Goal: Use online tool/utility: Utilize a website feature to perform a specific function

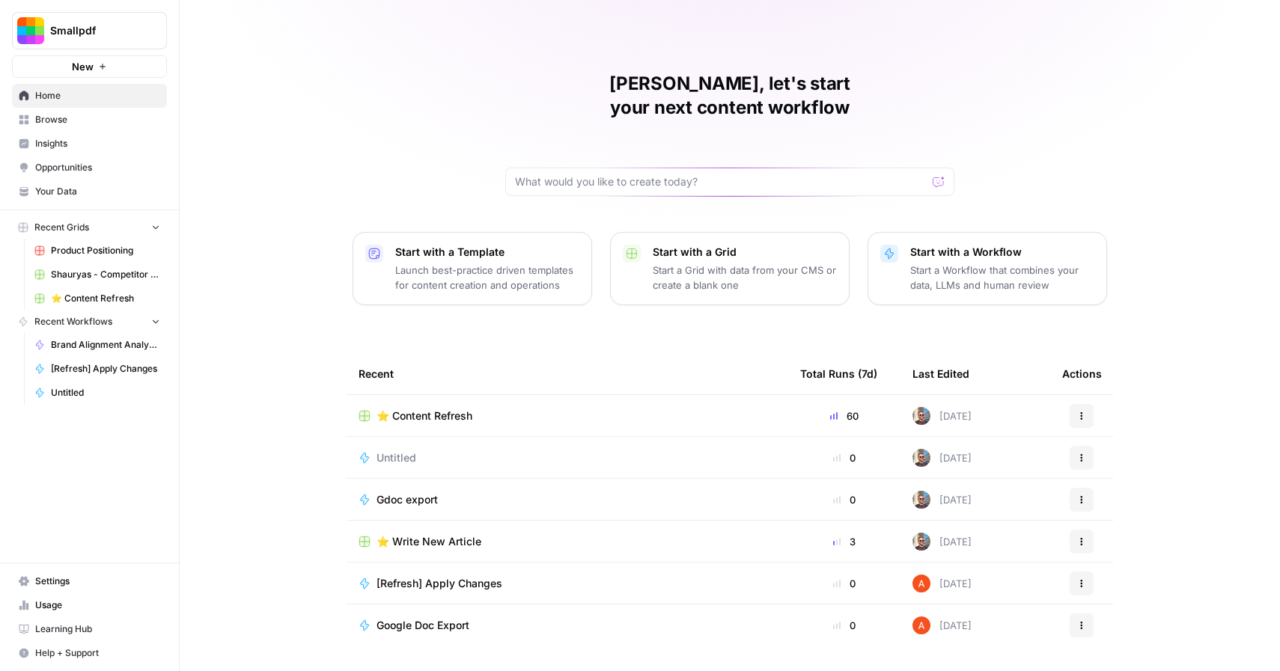
click at [439, 409] on span "⭐️ Content Refresh" at bounding box center [425, 416] width 96 height 15
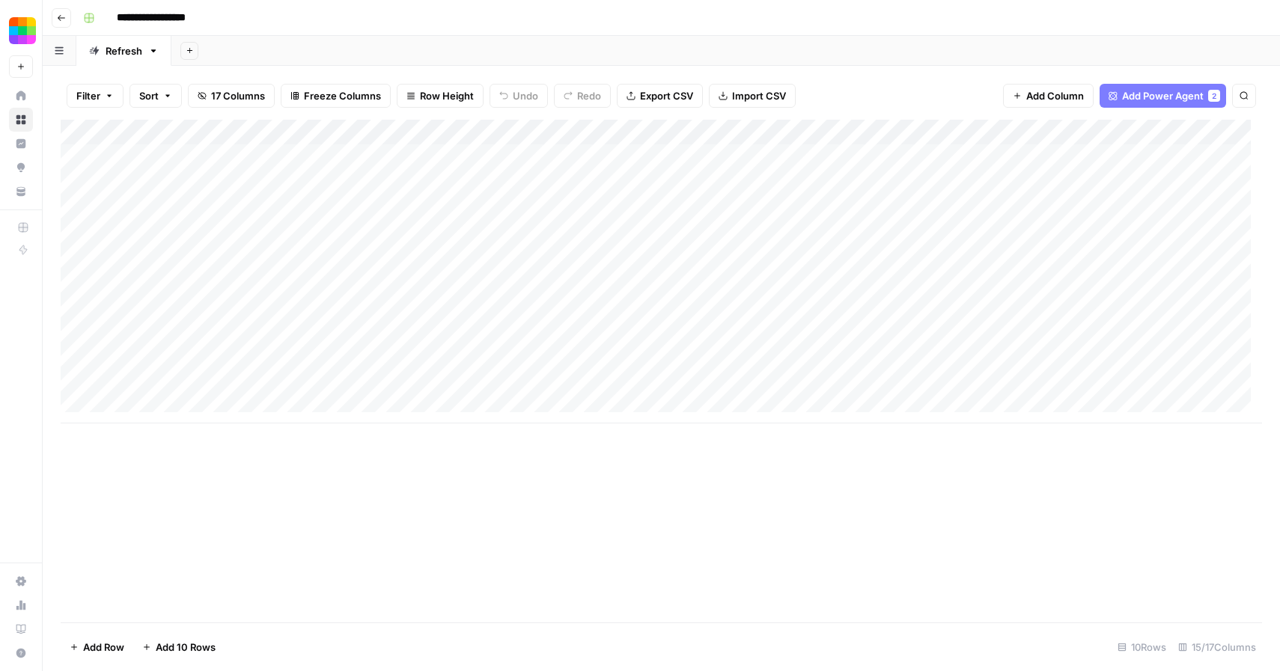
click at [77, 235] on div "Add Column" at bounding box center [661, 272] width 1201 height 304
click at [1032, 235] on div "Add Column" at bounding box center [661, 272] width 1201 height 304
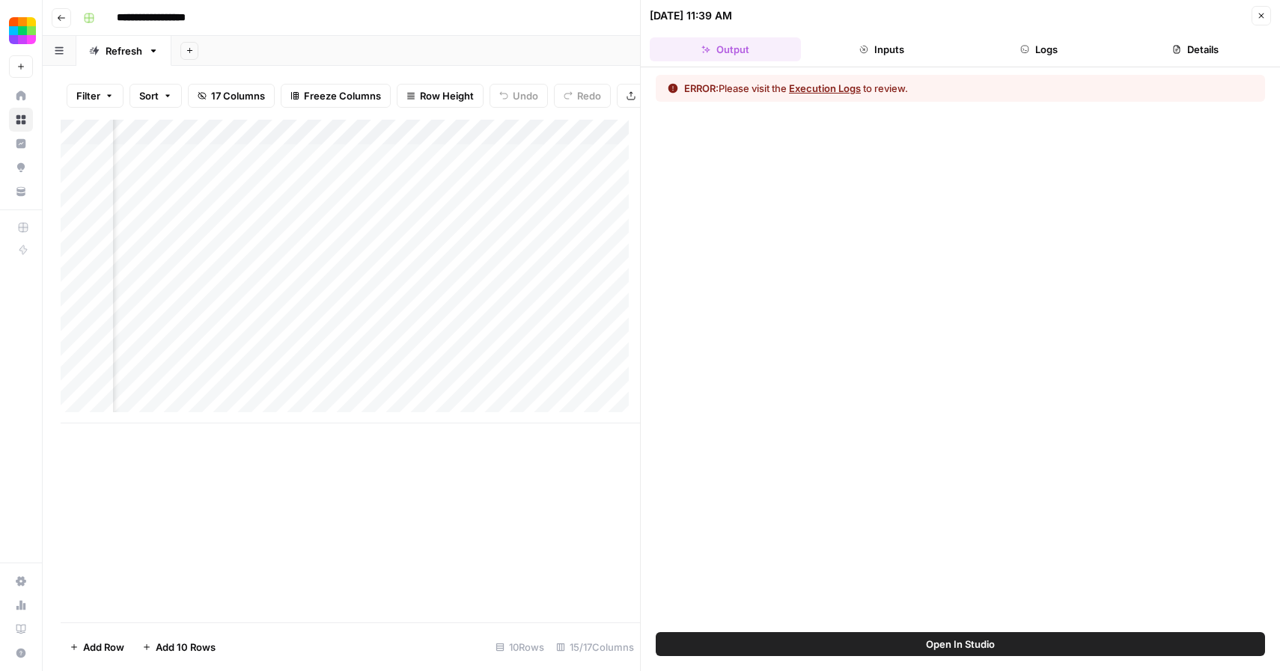
click at [844, 89] on button "Execution Logs" at bounding box center [825, 88] width 72 height 15
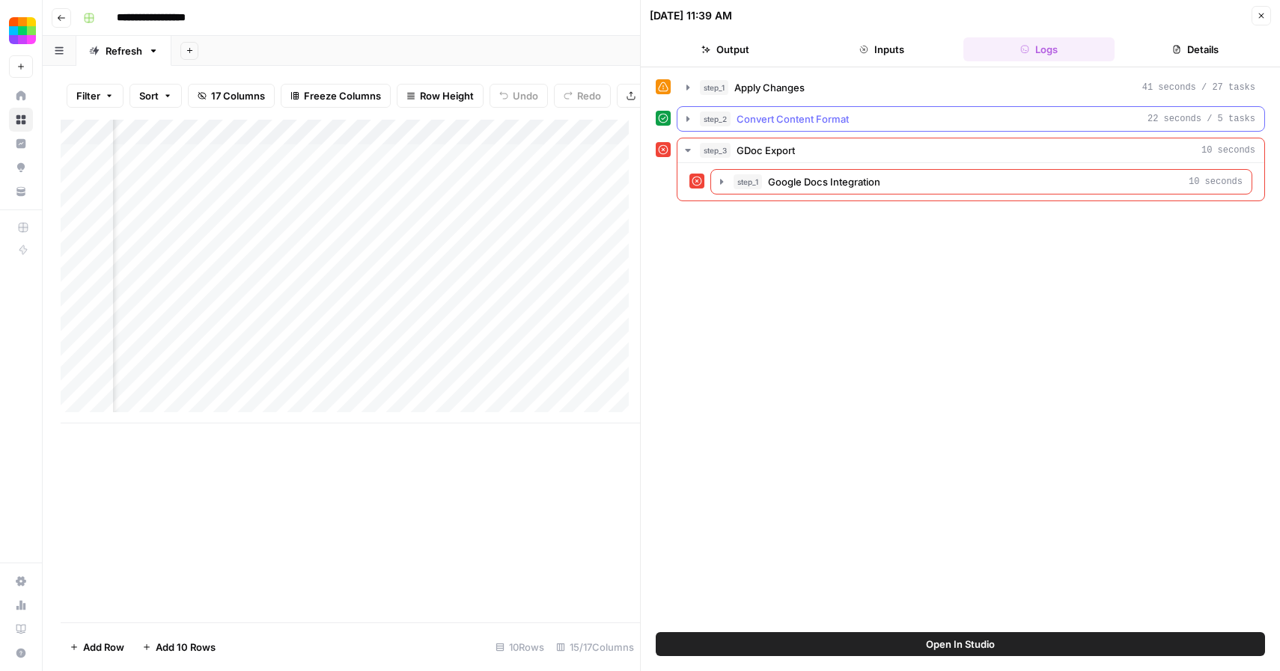
click at [800, 121] on span "Convert Content Format" at bounding box center [793, 119] width 112 height 15
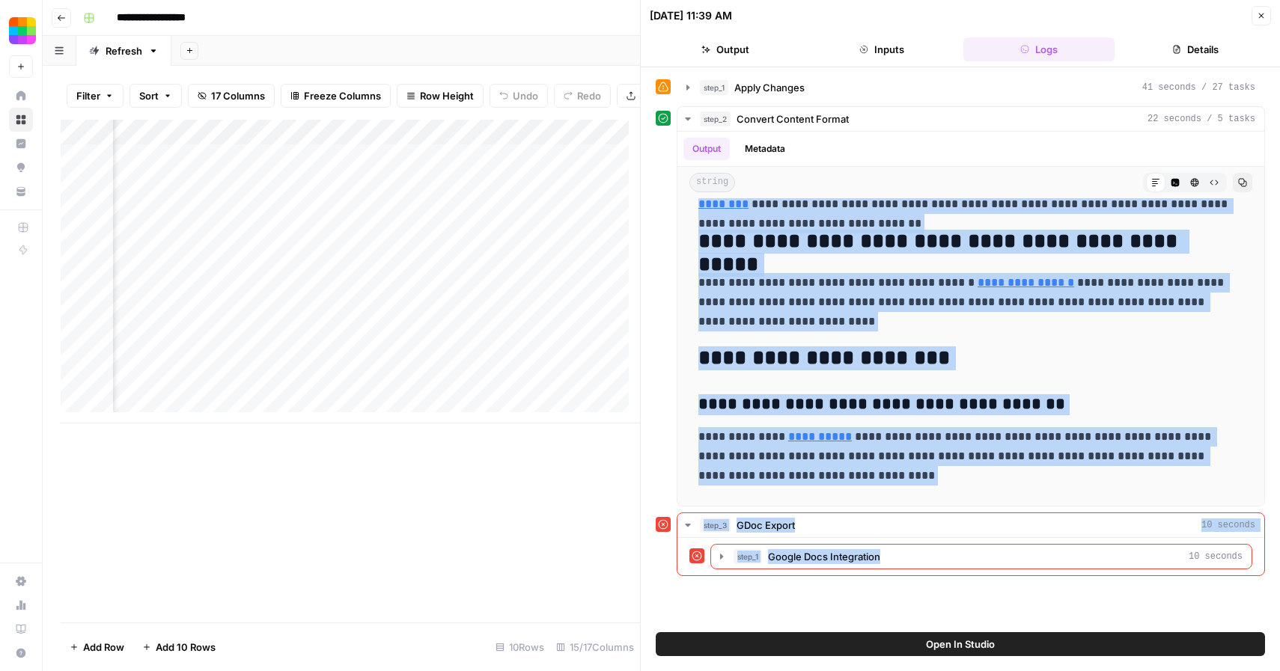
scroll to position [3903, 0]
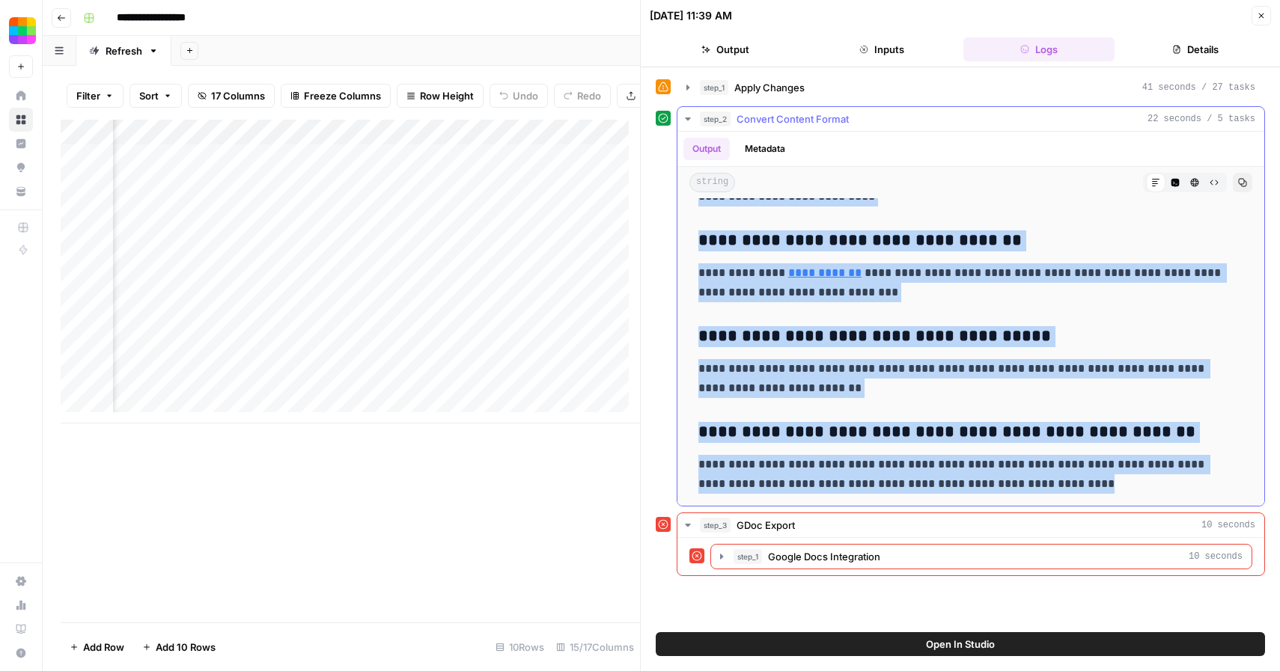
drag, startPoint x: 701, startPoint y: 221, endPoint x: 1043, endPoint y: 483, distance: 430.9
copy div "**********"
click at [1257, 14] on icon "button" at bounding box center [1261, 15] width 9 height 9
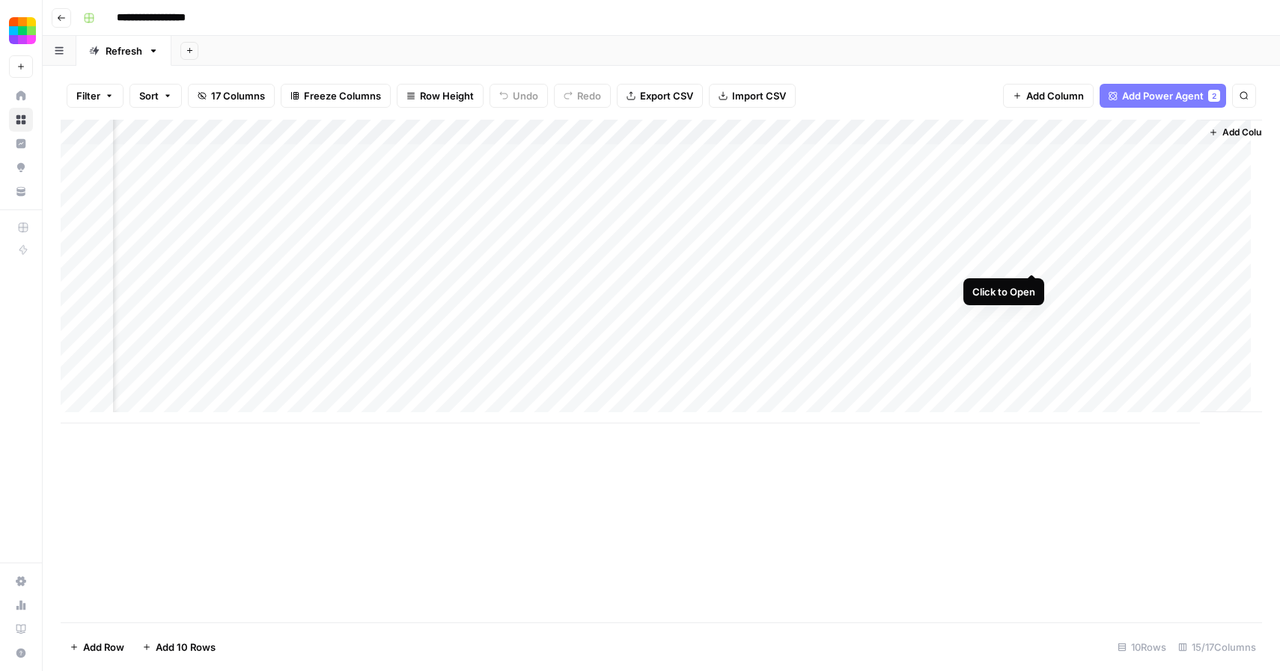
click at [1033, 257] on div "Add Column" at bounding box center [661, 272] width 1201 height 304
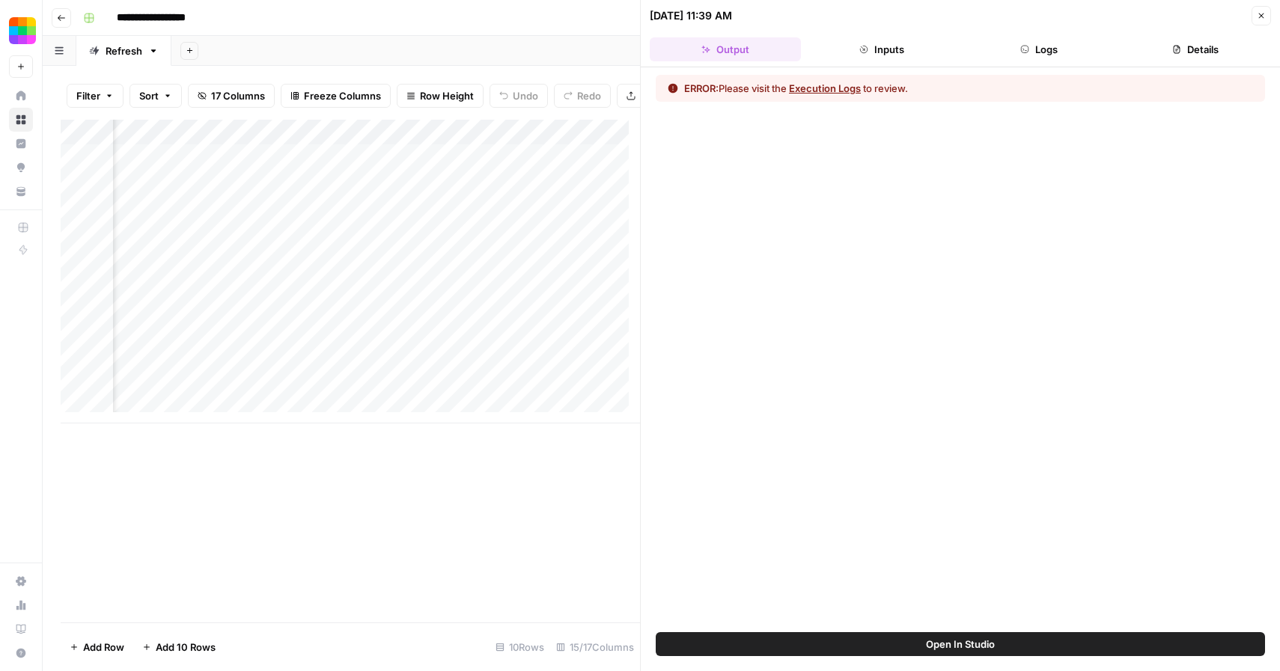
click at [847, 89] on button "Execution Logs" at bounding box center [825, 88] width 72 height 15
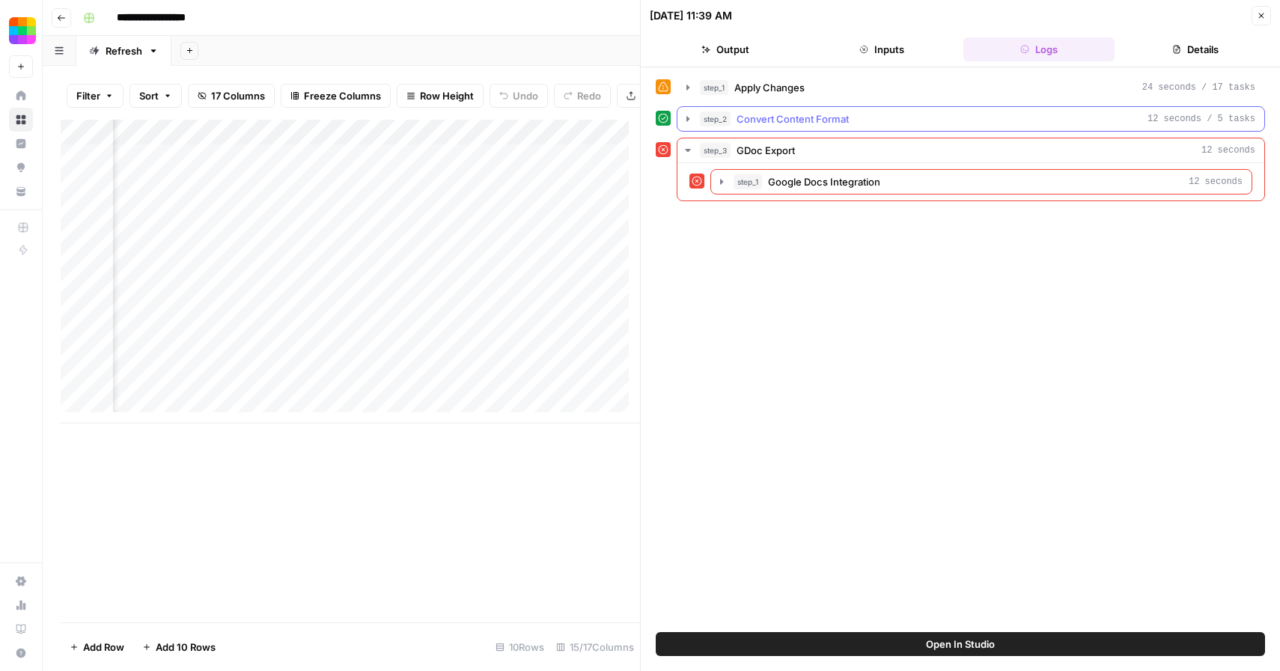
click at [803, 125] on span "Convert Content Format" at bounding box center [793, 119] width 112 height 15
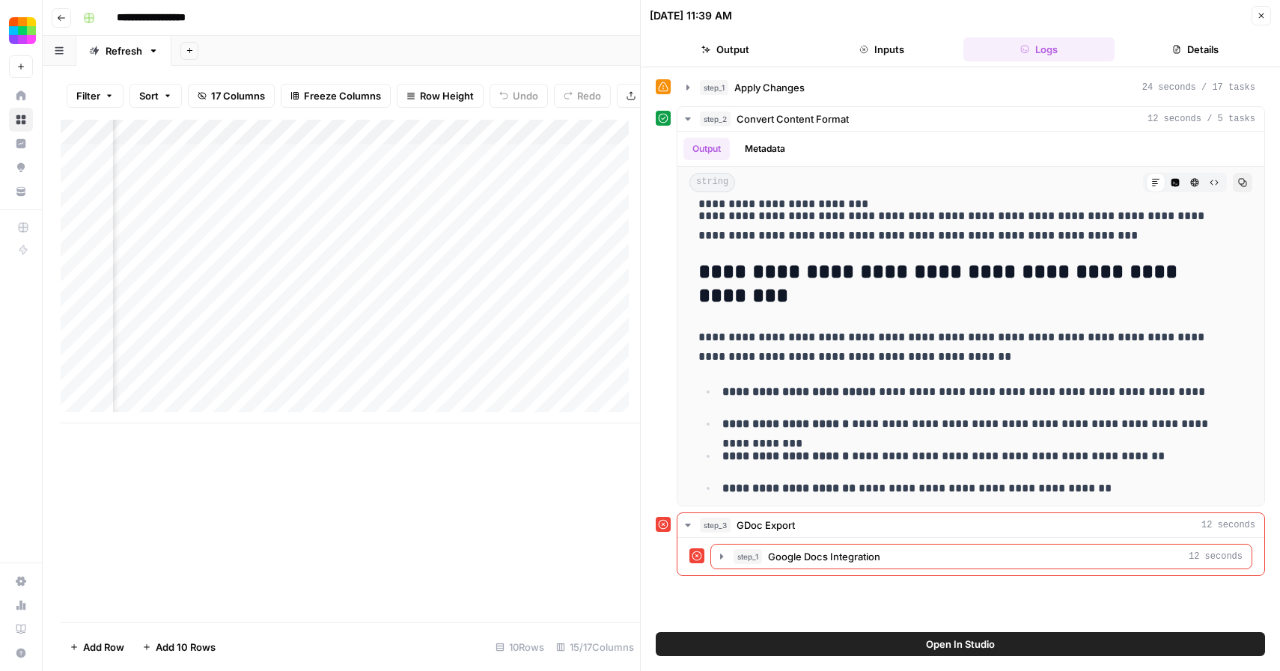
scroll to position [2087, 0]
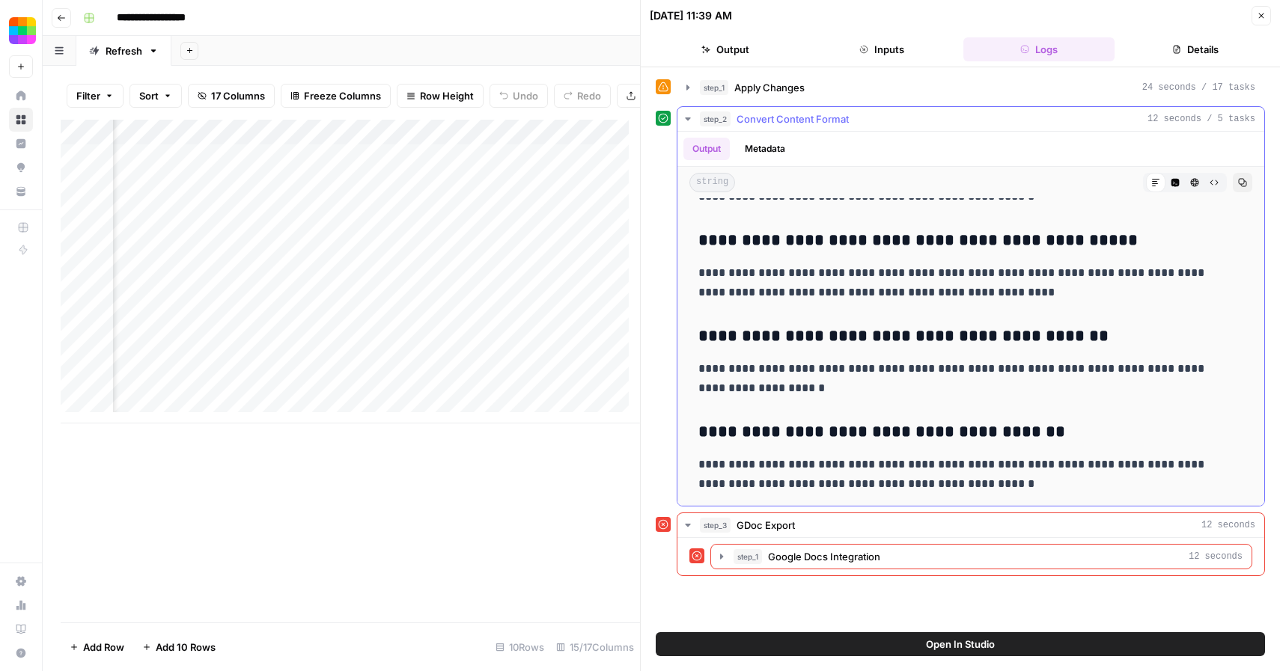
drag, startPoint x: 701, startPoint y: 221, endPoint x: 1073, endPoint y: 486, distance: 456.2
copy div "**********"
click at [1265, 14] on icon "button" at bounding box center [1261, 15] width 9 height 9
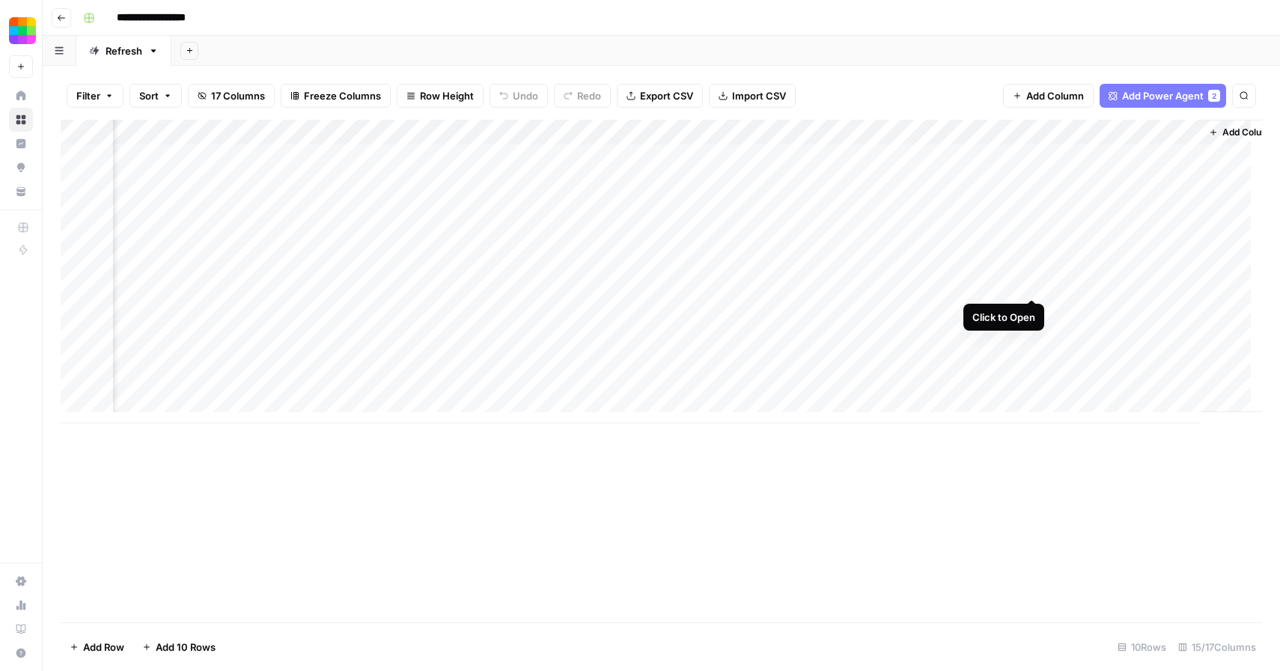
click at [1035, 282] on div "Add Column" at bounding box center [661, 272] width 1201 height 304
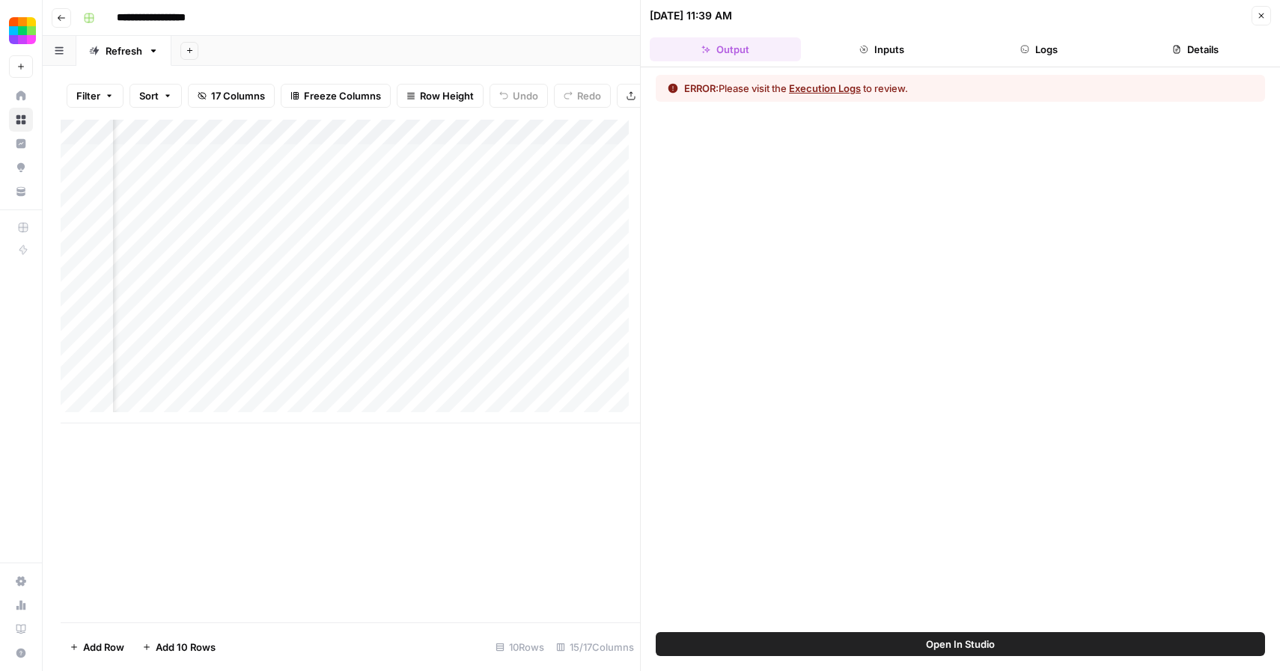
click at [826, 100] on div "ERROR: Please visit the Execution Logs to review." at bounding box center [960, 88] width 609 height 27
click at [827, 94] on button "Execution Logs" at bounding box center [825, 88] width 72 height 15
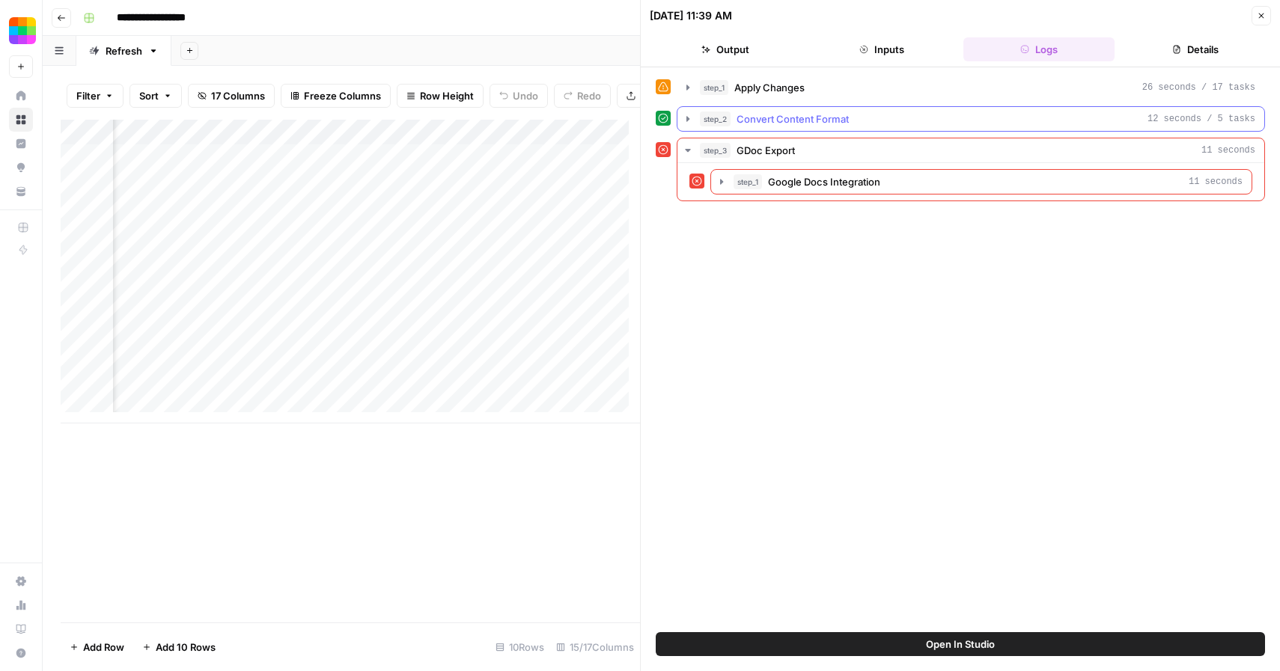
click at [772, 127] on button "step_2 Convert Content Format 12 seconds / 5 tasks" at bounding box center [970, 119] width 587 height 24
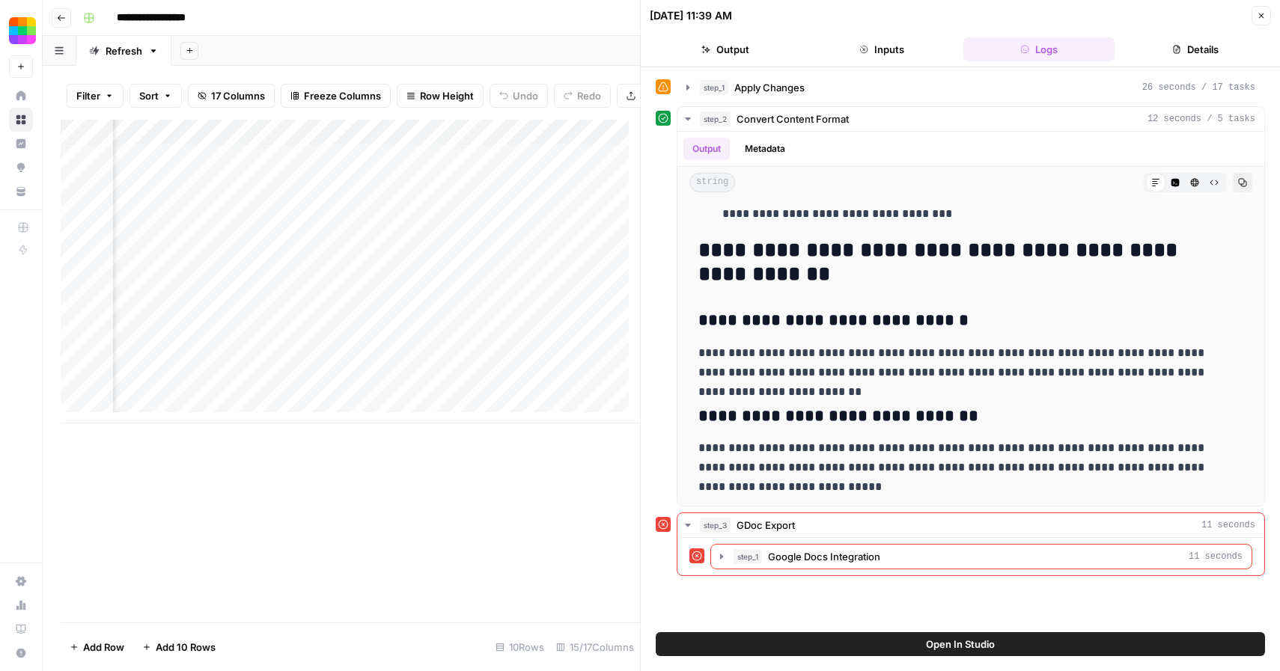
scroll to position [1824, 0]
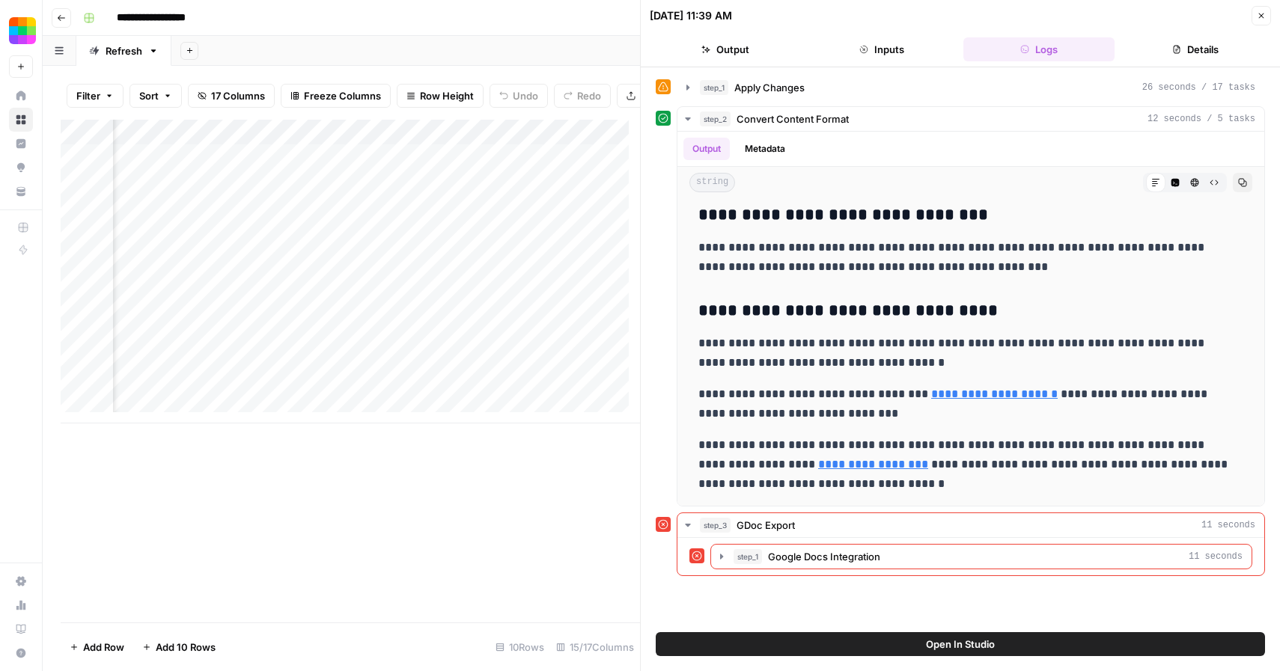
drag, startPoint x: 701, startPoint y: 219, endPoint x: 1019, endPoint y: 591, distance: 489.0
click at [1019, 591] on div "**********" at bounding box center [960, 350] width 609 height 550
copy div "**********"
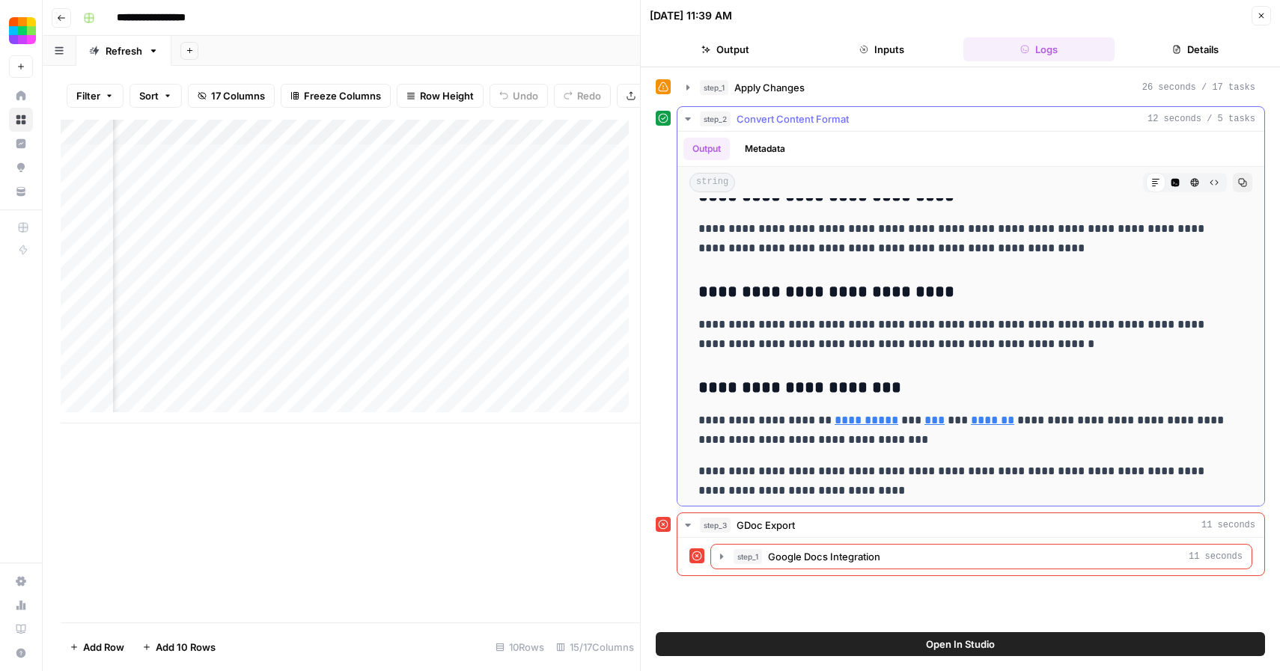
scroll to position [0, 0]
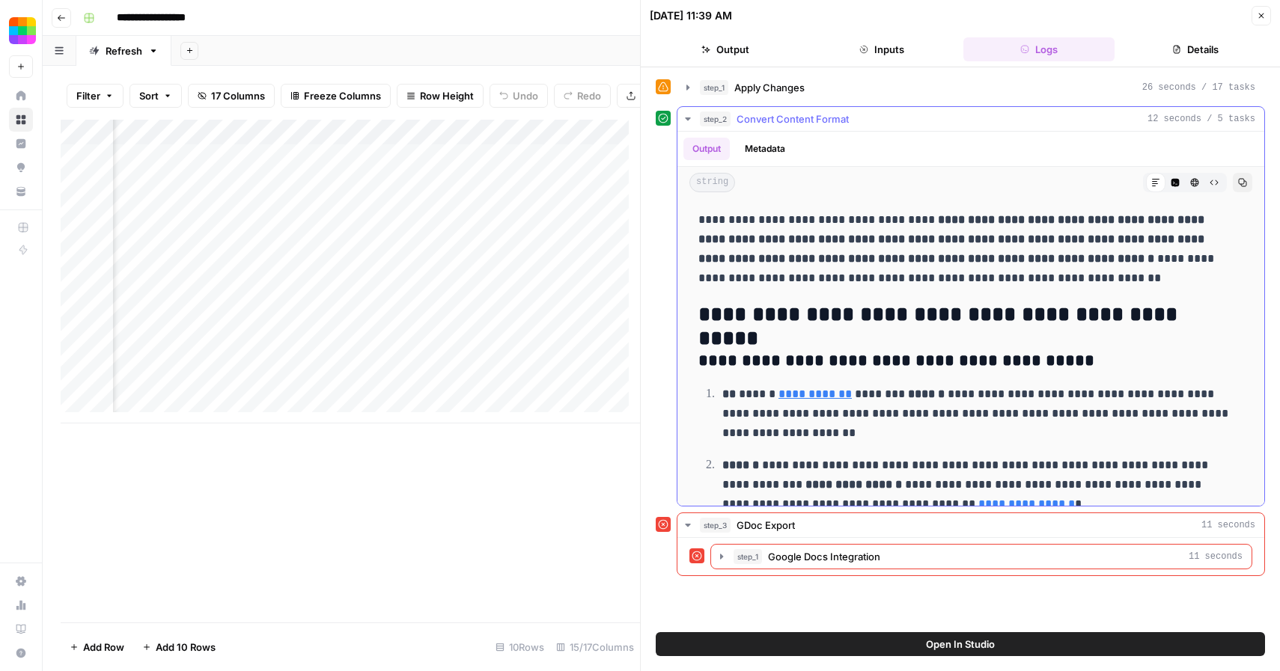
click at [819, 275] on p "**********" at bounding box center [965, 249] width 534 height 78
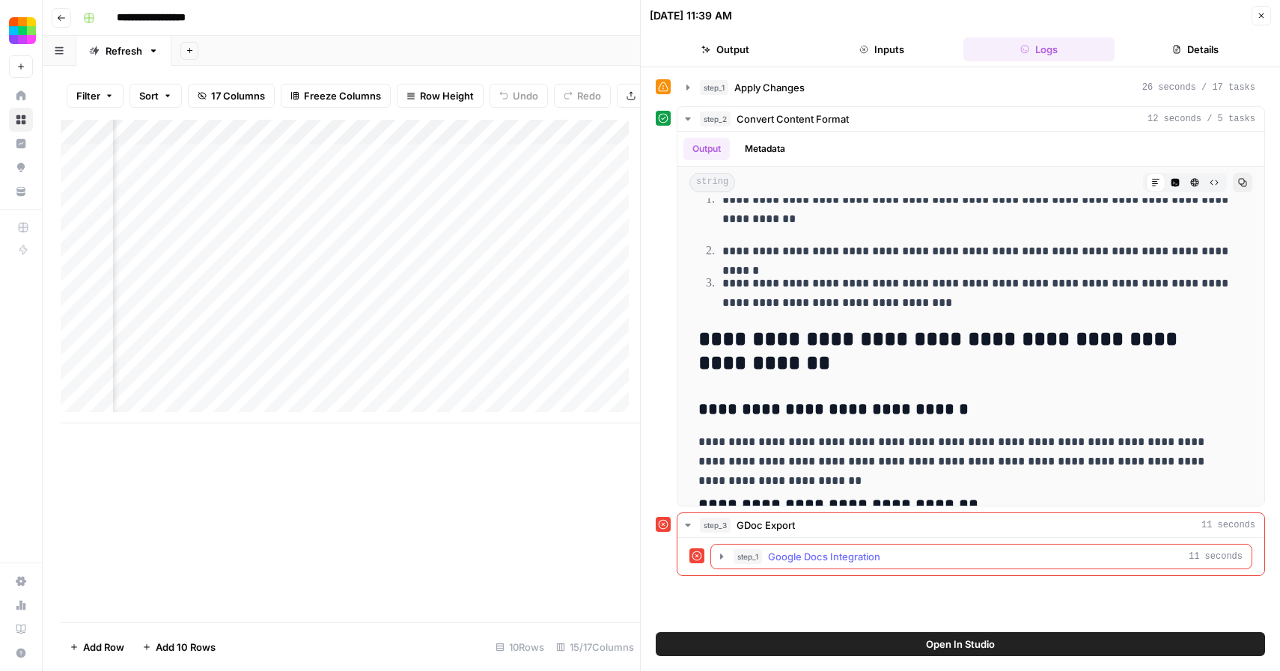
scroll to position [1824, 0]
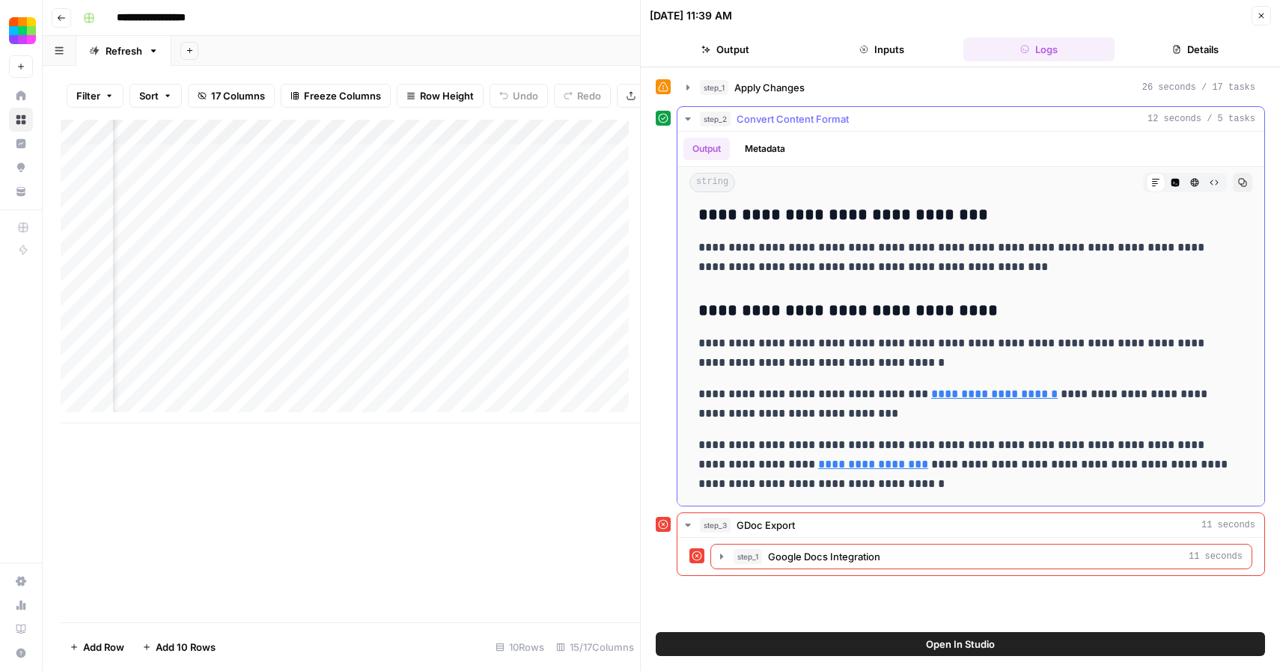
drag, startPoint x: 701, startPoint y: 219, endPoint x: 918, endPoint y: 478, distance: 338.5
copy div "**********"
click at [1261, 9] on button "Close" at bounding box center [1261, 15] width 19 height 19
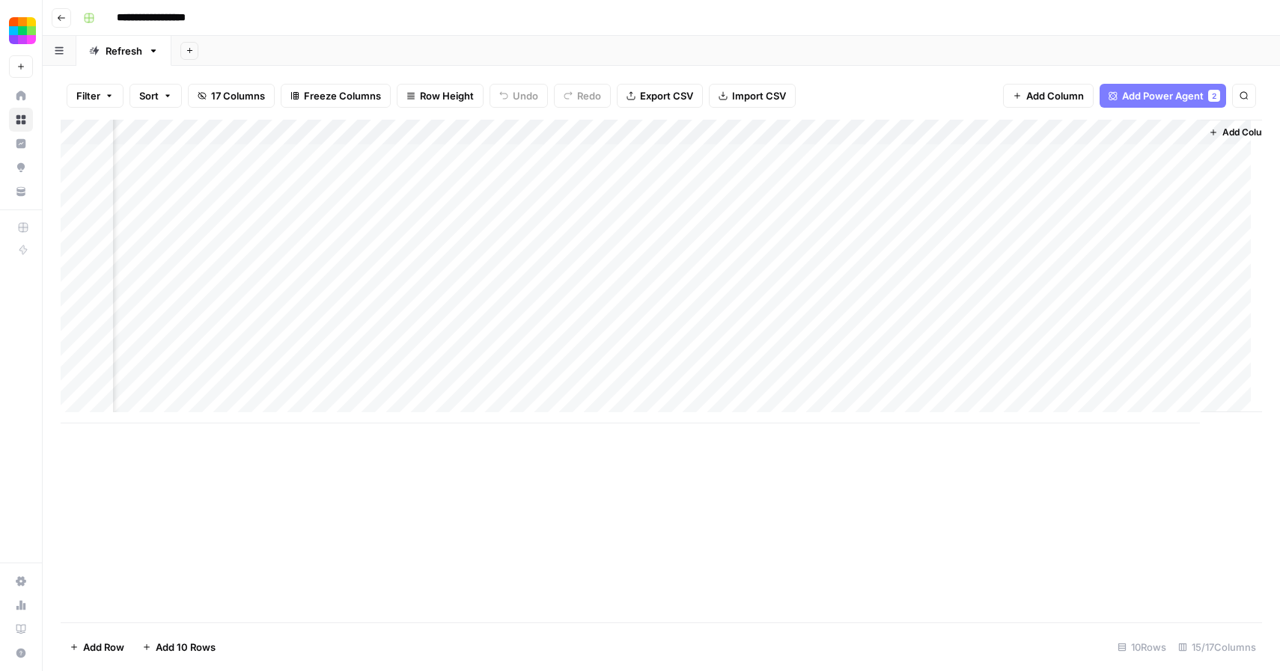
click at [1024, 285] on div "Add Column" at bounding box center [661, 272] width 1201 height 304
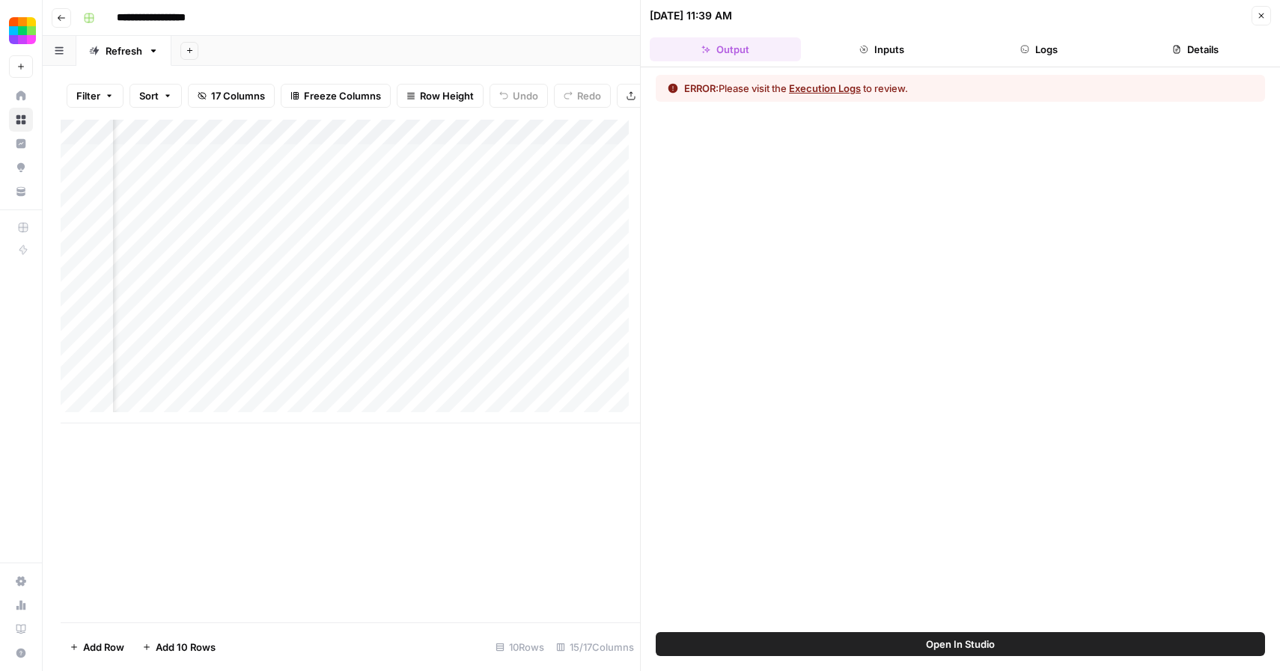
click at [841, 92] on button "Execution Logs" at bounding box center [825, 88] width 72 height 15
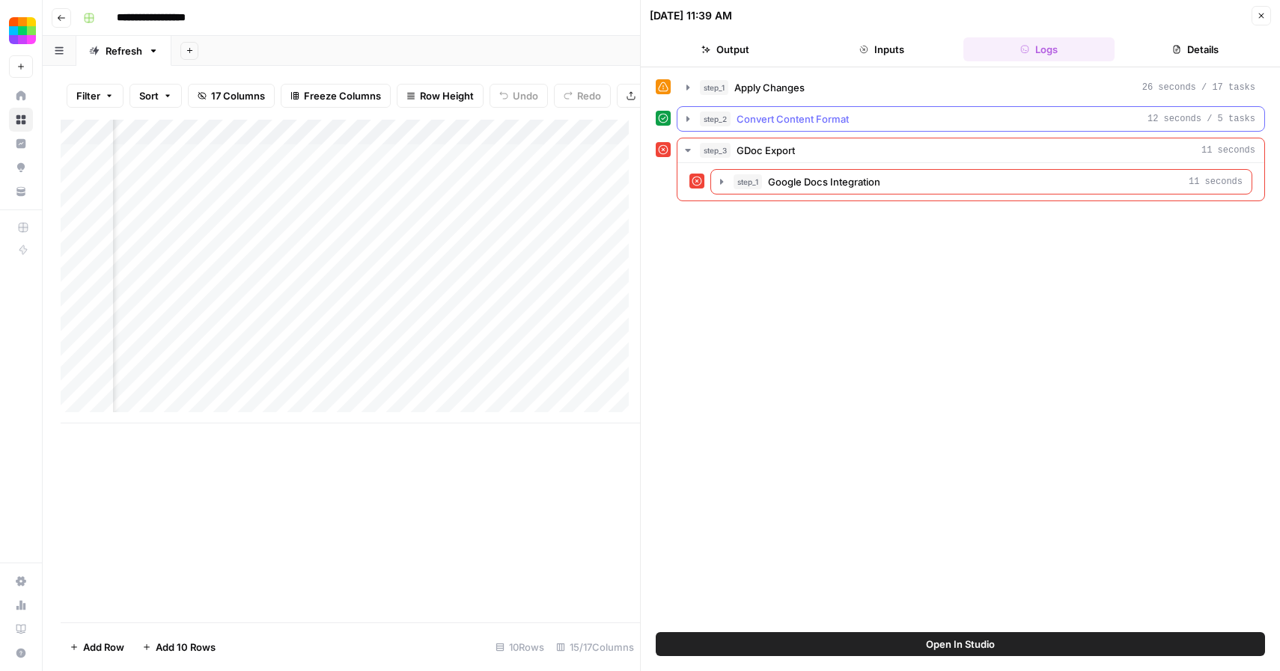
click at [843, 117] on span "Convert Content Format" at bounding box center [793, 119] width 112 height 15
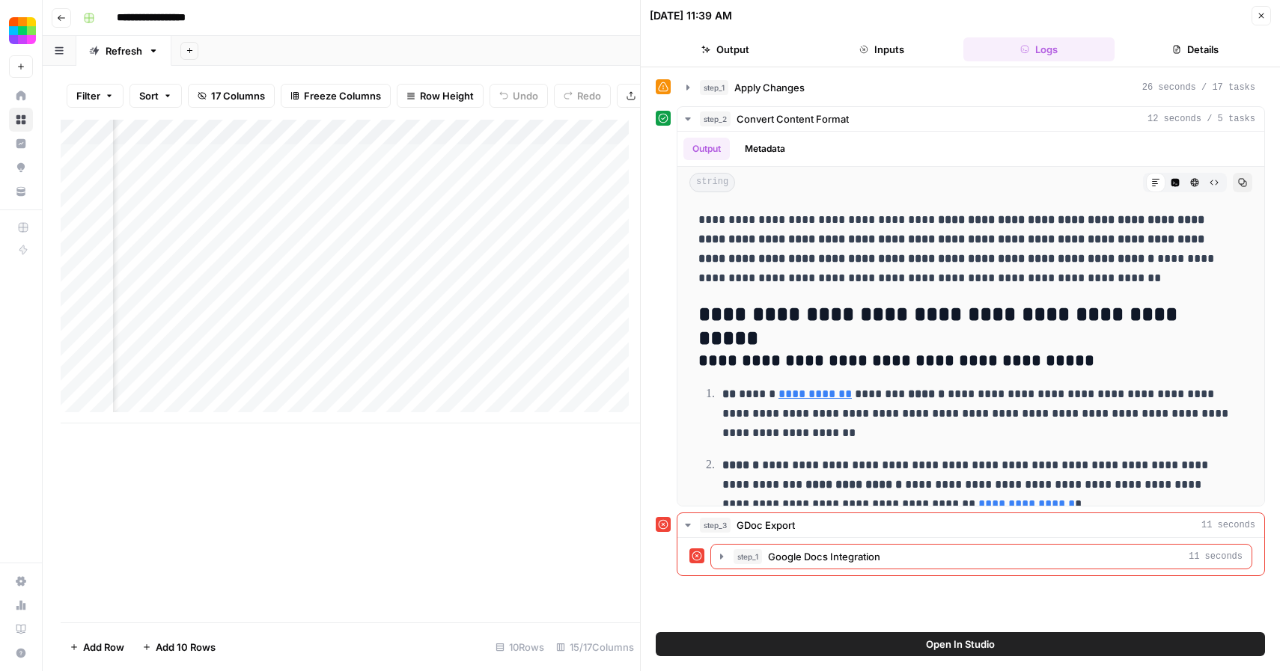
click at [1262, 22] on button "Close" at bounding box center [1261, 15] width 19 height 19
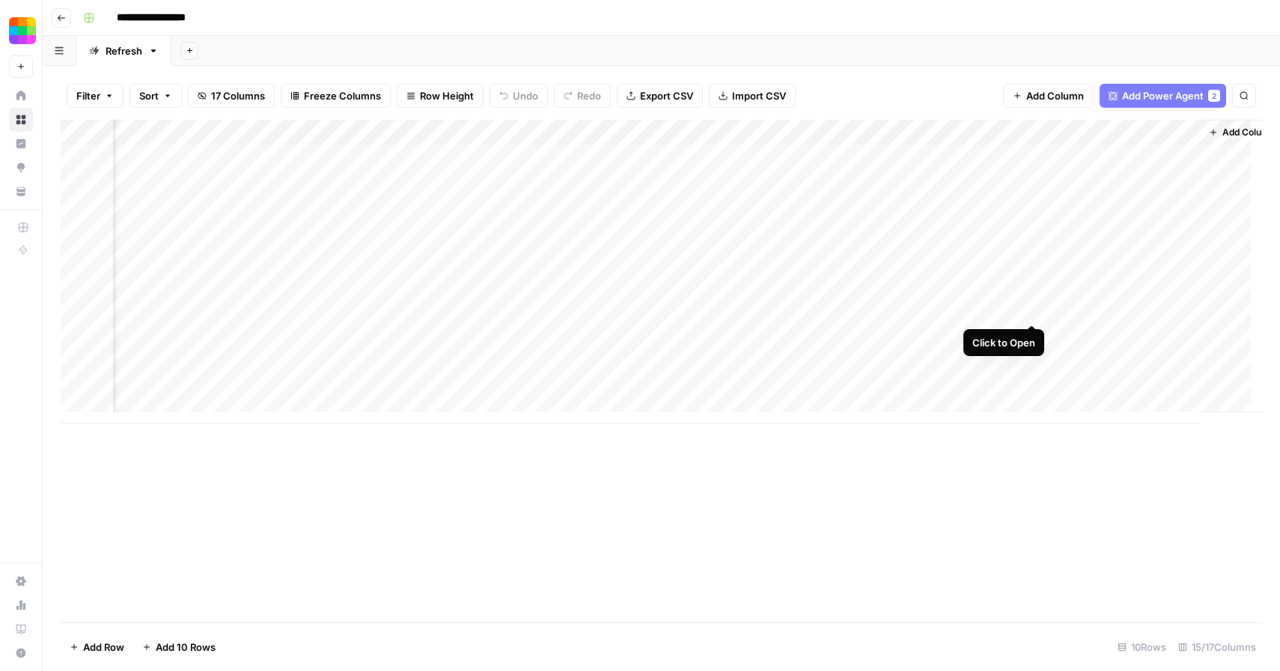
click at [1034, 306] on div "Add Column" at bounding box center [661, 272] width 1201 height 304
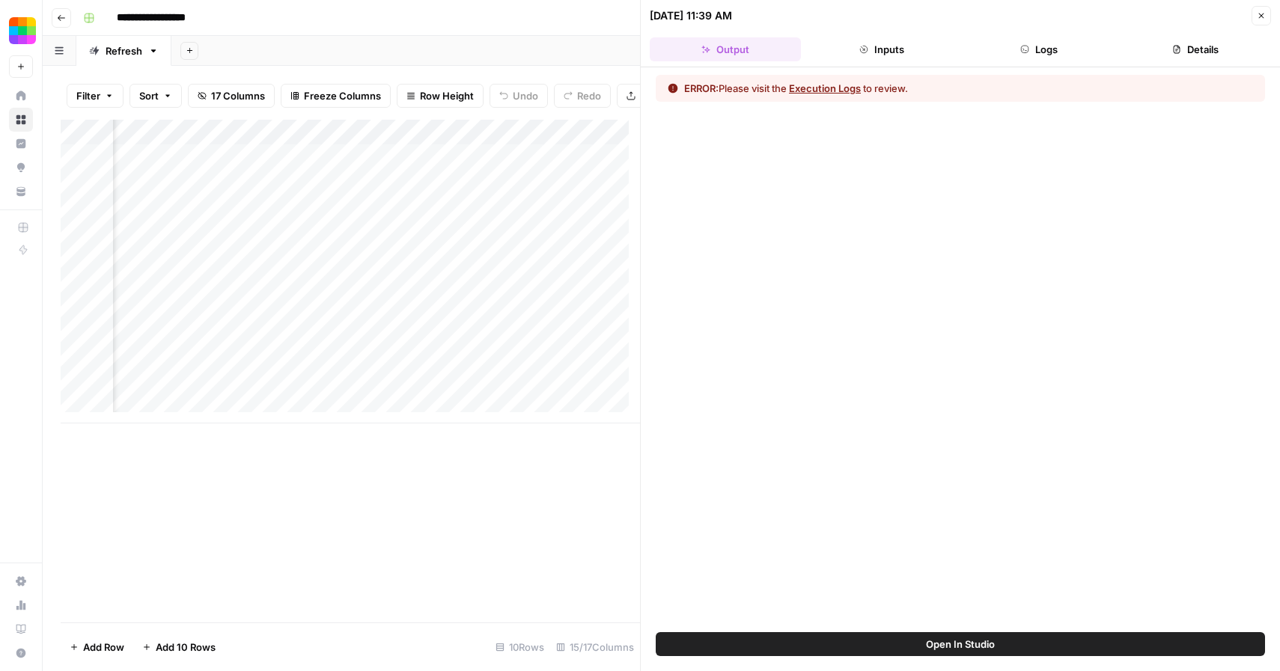
click at [843, 80] on div "ERROR: Please visit the Execution Logs to review." at bounding box center [960, 88] width 609 height 27
click at [842, 84] on button "Execution Logs" at bounding box center [825, 88] width 72 height 15
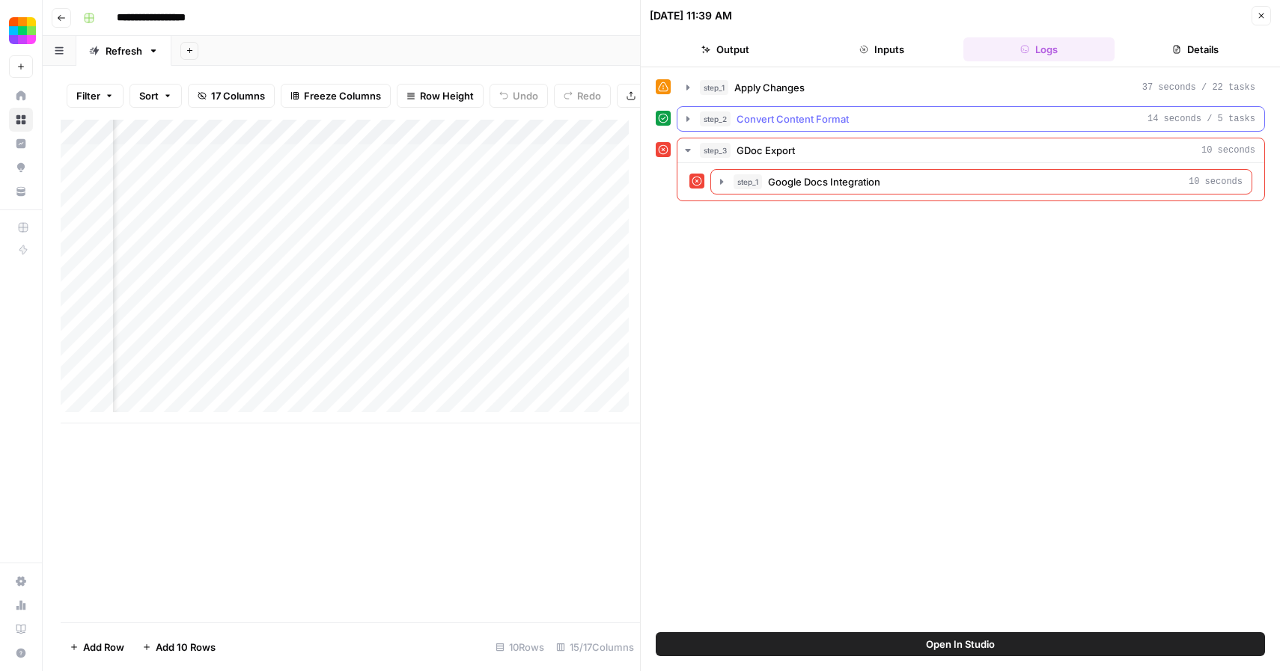
click at [824, 121] on span "Convert Content Format" at bounding box center [793, 119] width 112 height 15
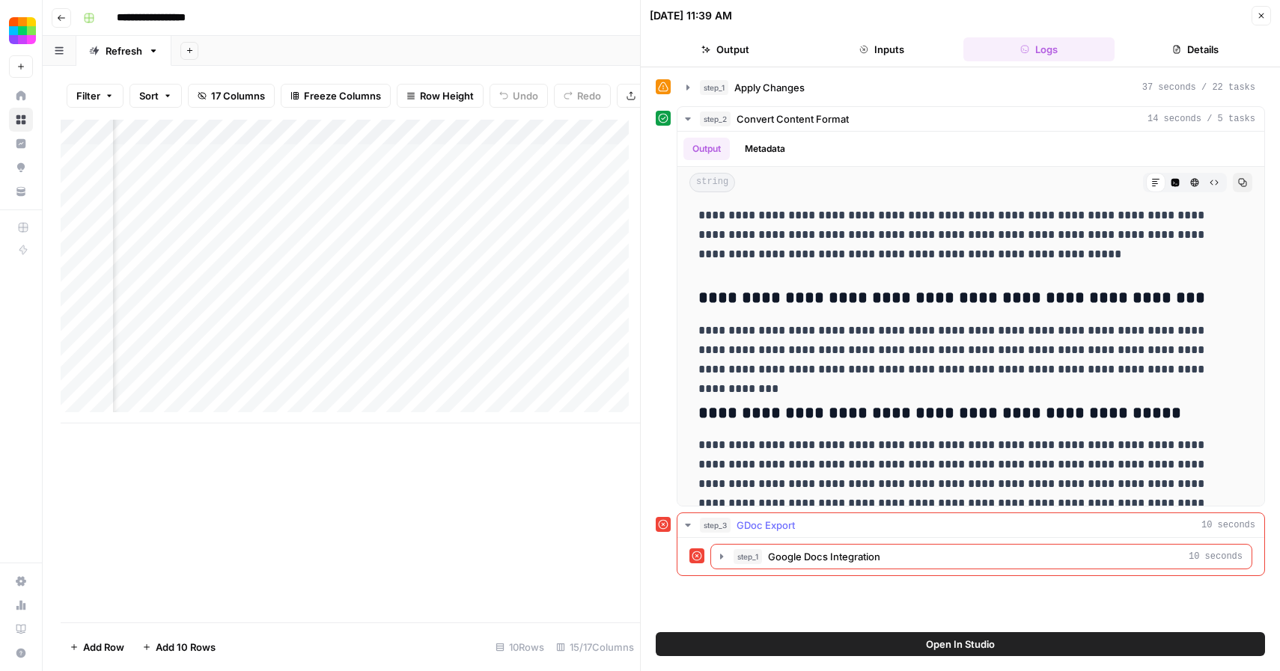
scroll to position [2952, 0]
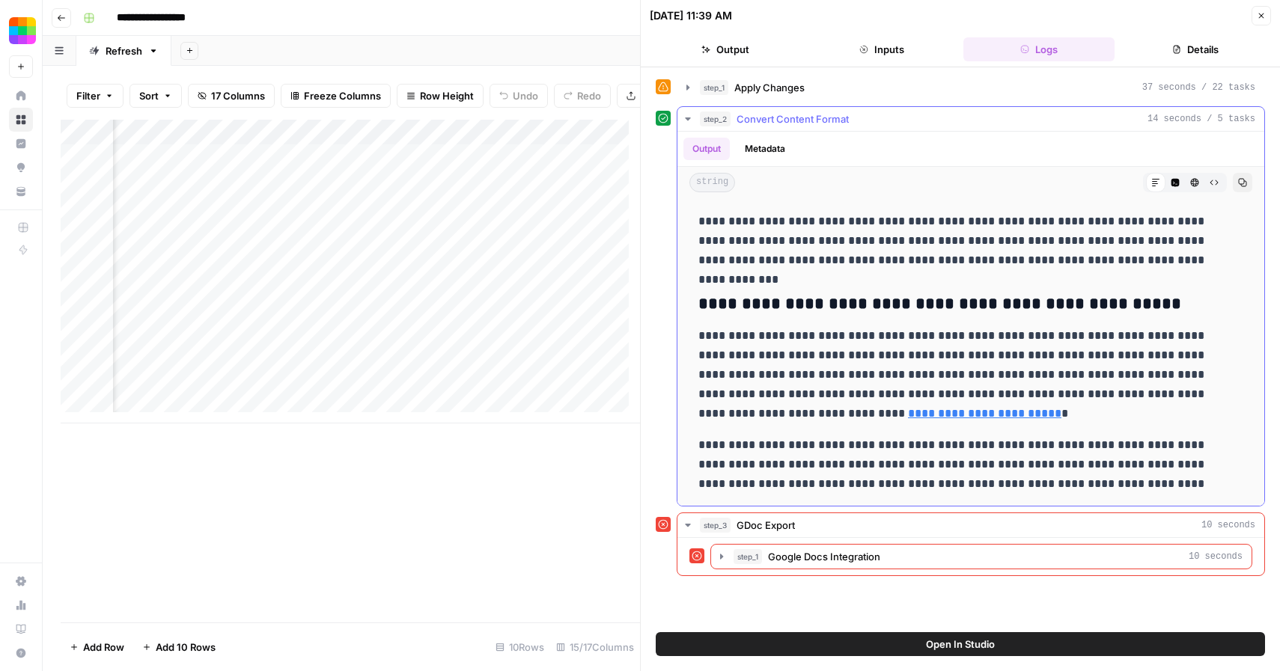
drag, startPoint x: 699, startPoint y: 220, endPoint x: 1120, endPoint y: 492, distance: 500.8
copy div "**********"
click at [1264, 16] on icon "button" at bounding box center [1261, 15] width 9 height 9
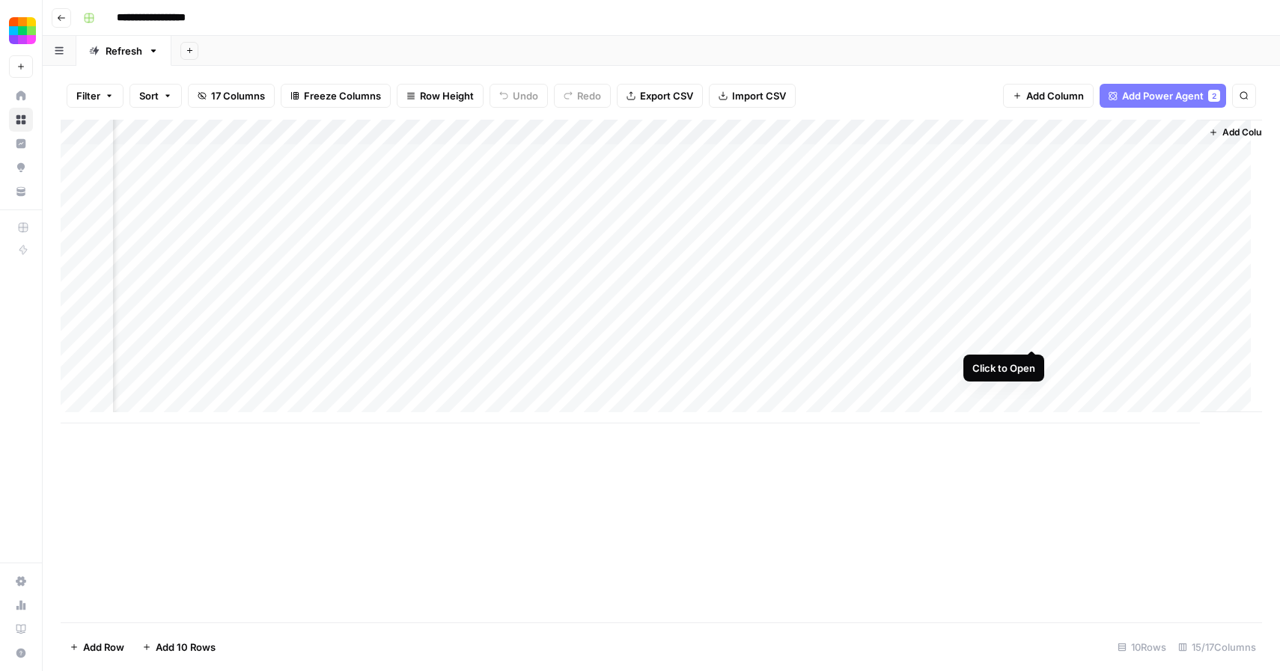
click at [1031, 335] on div "Add Column" at bounding box center [661, 272] width 1201 height 304
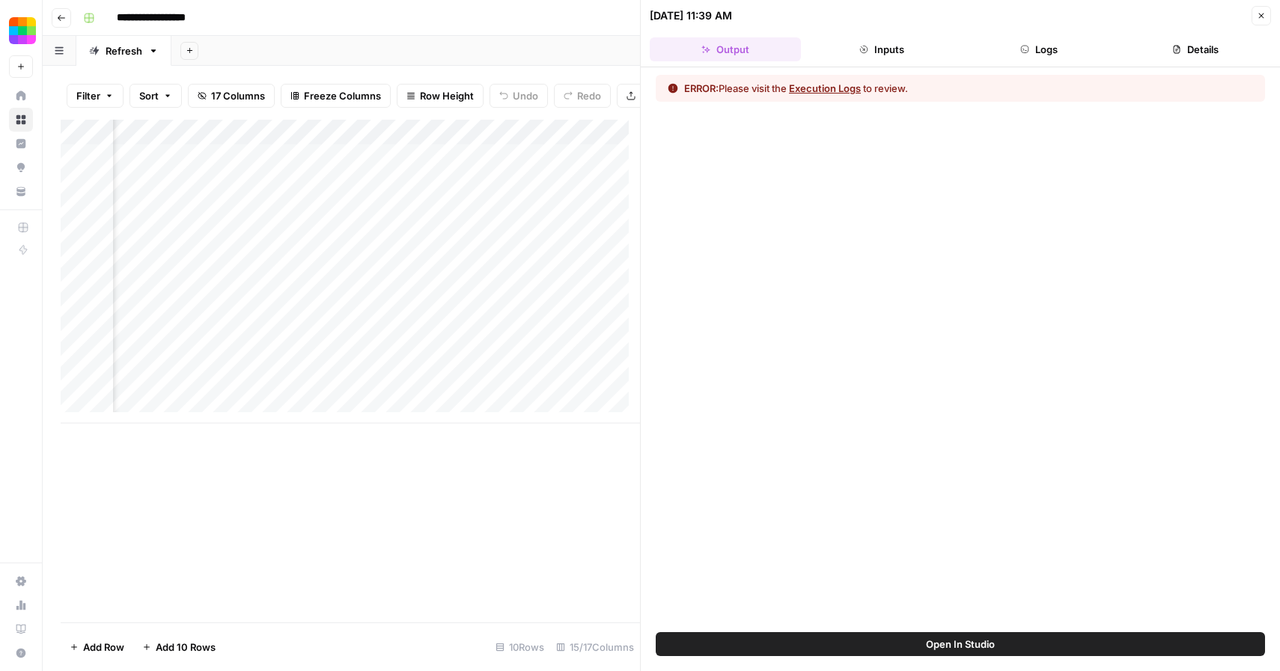
click at [828, 86] on button "Execution Logs" at bounding box center [825, 88] width 72 height 15
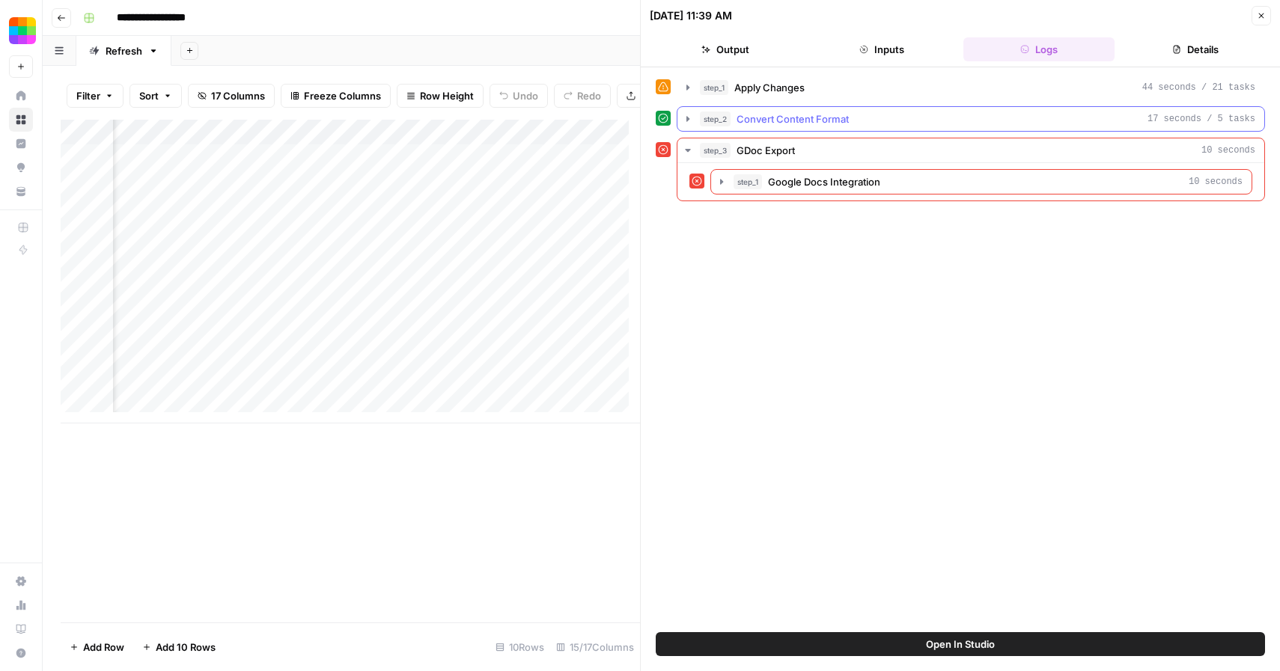
click at [796, 120] on span "Convert Content Format" at bounding box center [793, 119] width 112 height 15
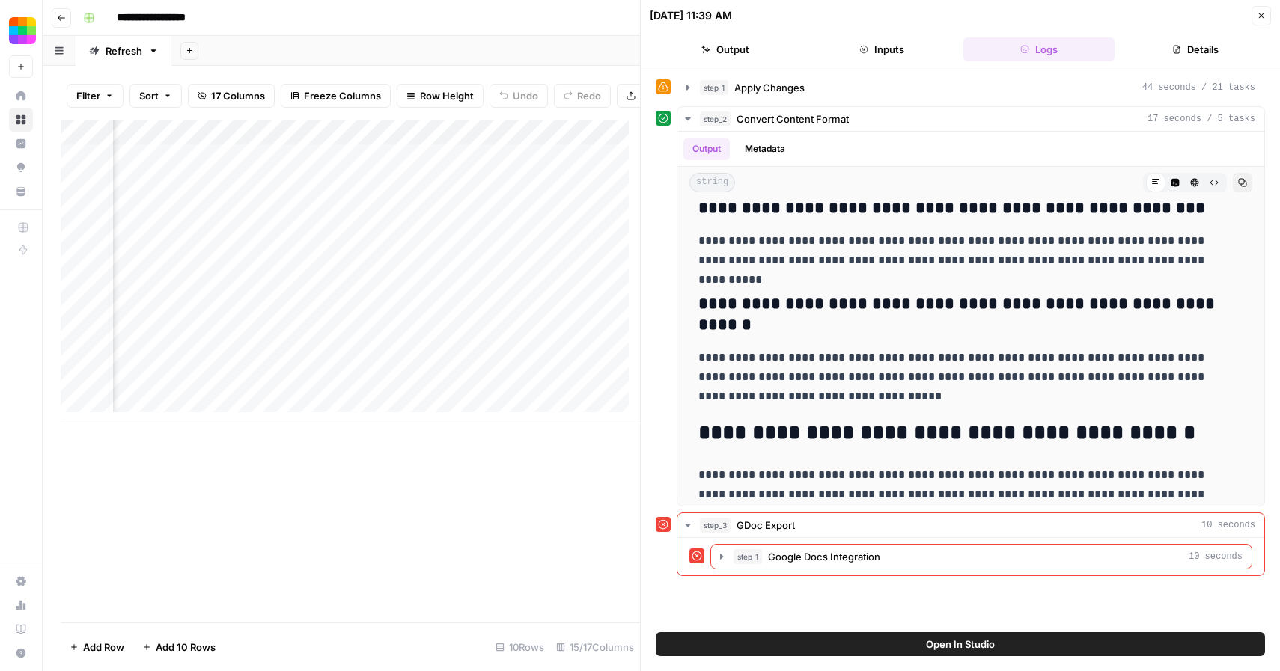
scroll to position [3385, 0]
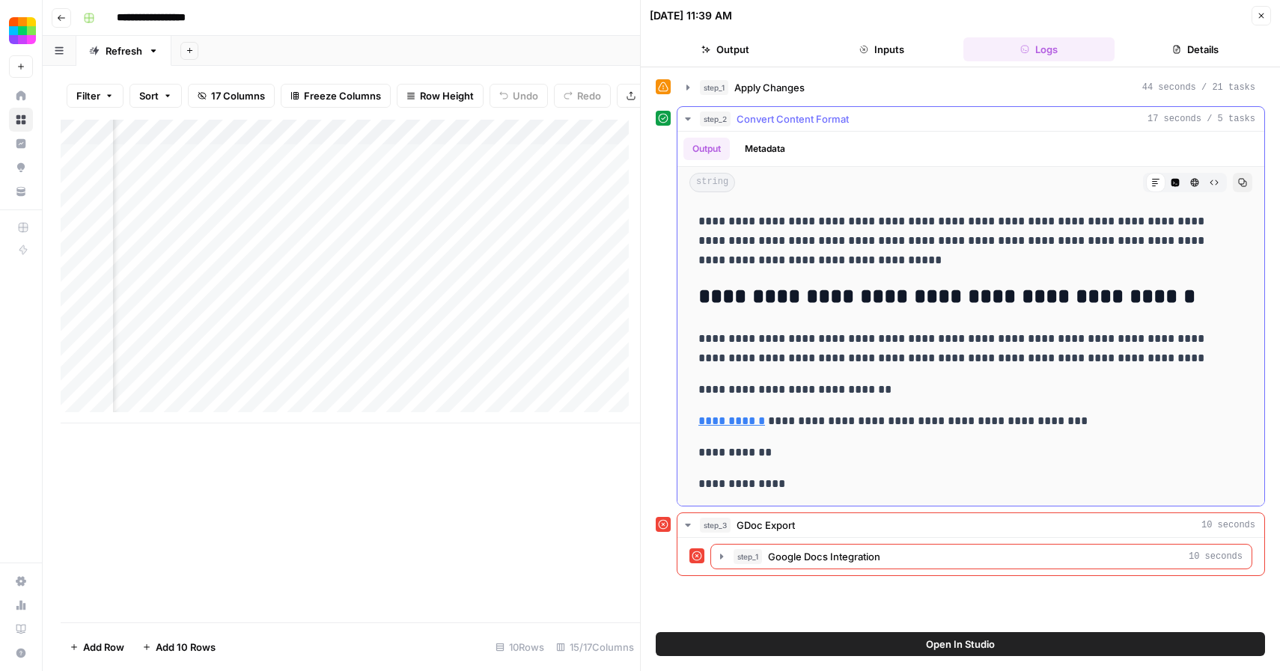
drag, startPoint x: 701, startPoint y: 220, endPoint x: 1064, endPoint y: 420, distance: 415.1
copy div "**********"
click at [1255, 13] on button "Close" at bounding box center [1261, 15] width 19 height 19
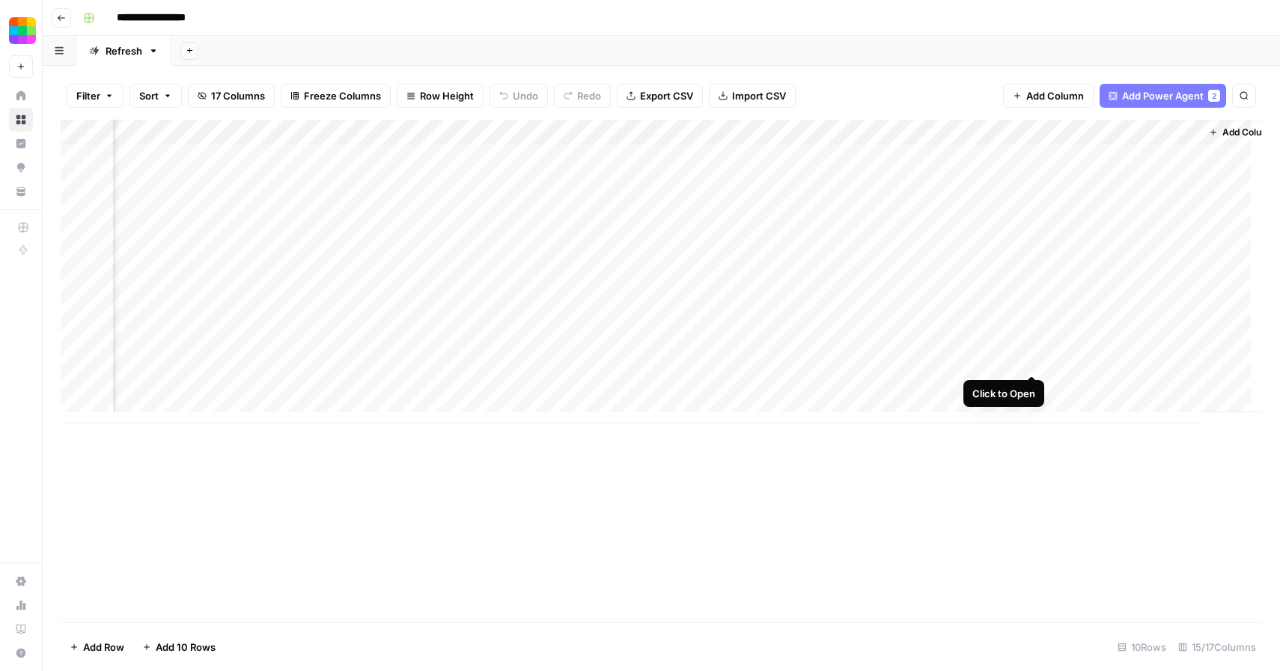
click at [1034, 360] on div "Add Column" at bounding box center [661, 272] width 1201 height 304
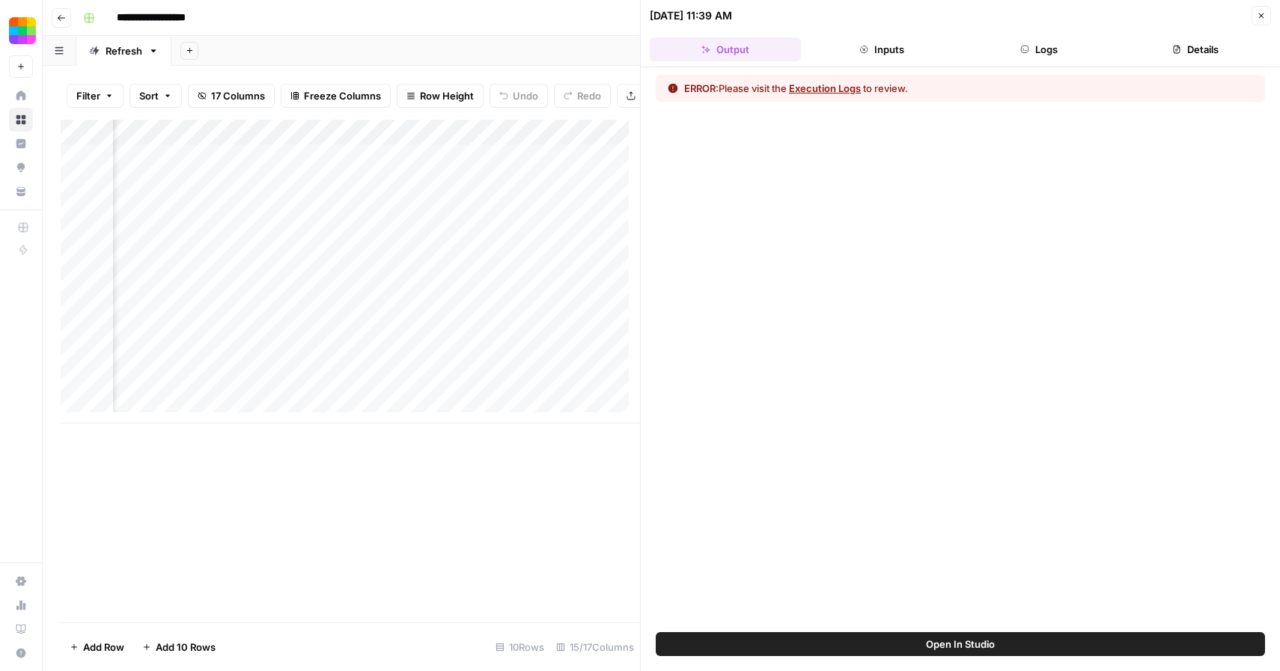
click at [821, 86] on button "Execution Logs" at bounding box center [825, 88] width 72 height 15
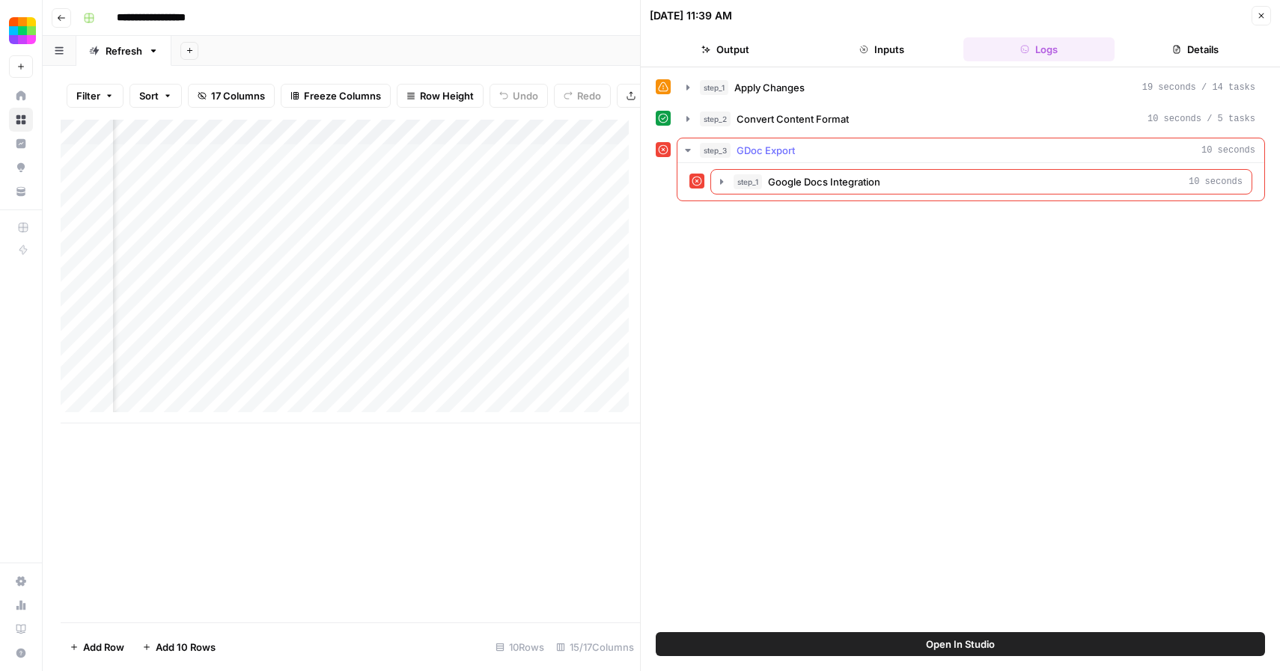
click at [791, 128] on button "step_2 Convert Content Format 10 seconds / 5 tasks" at bounding box center [970, 119] width 587 height 24
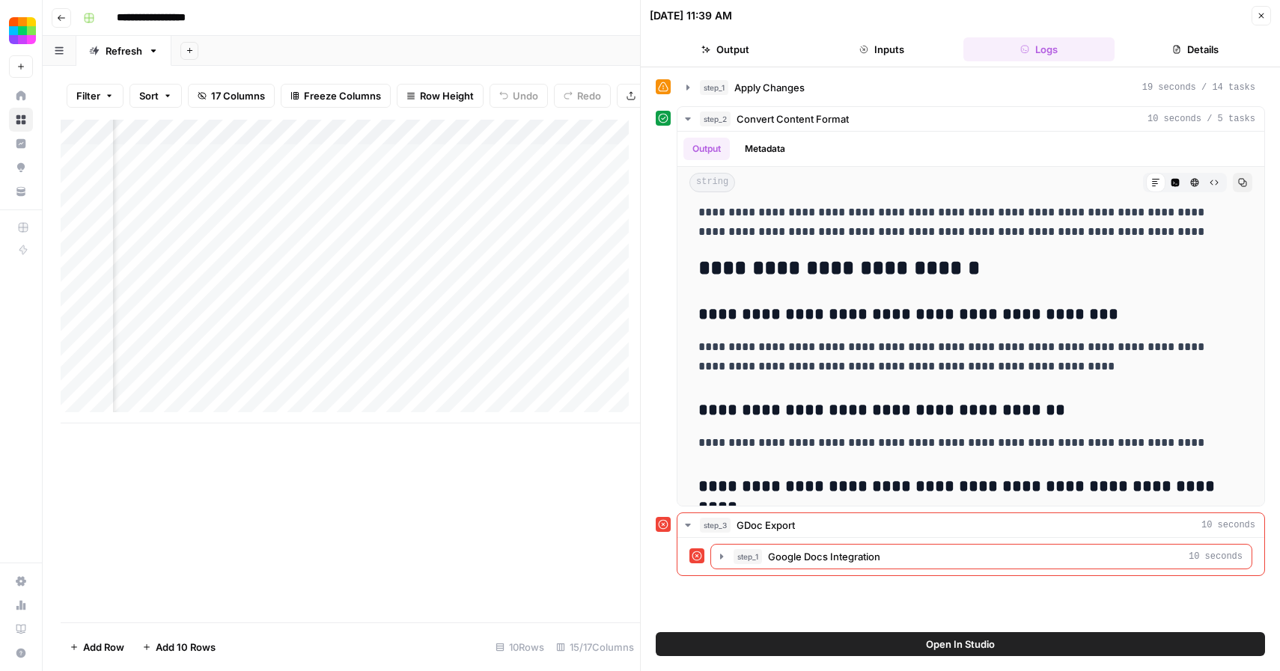
scroll to position [1704, 0]
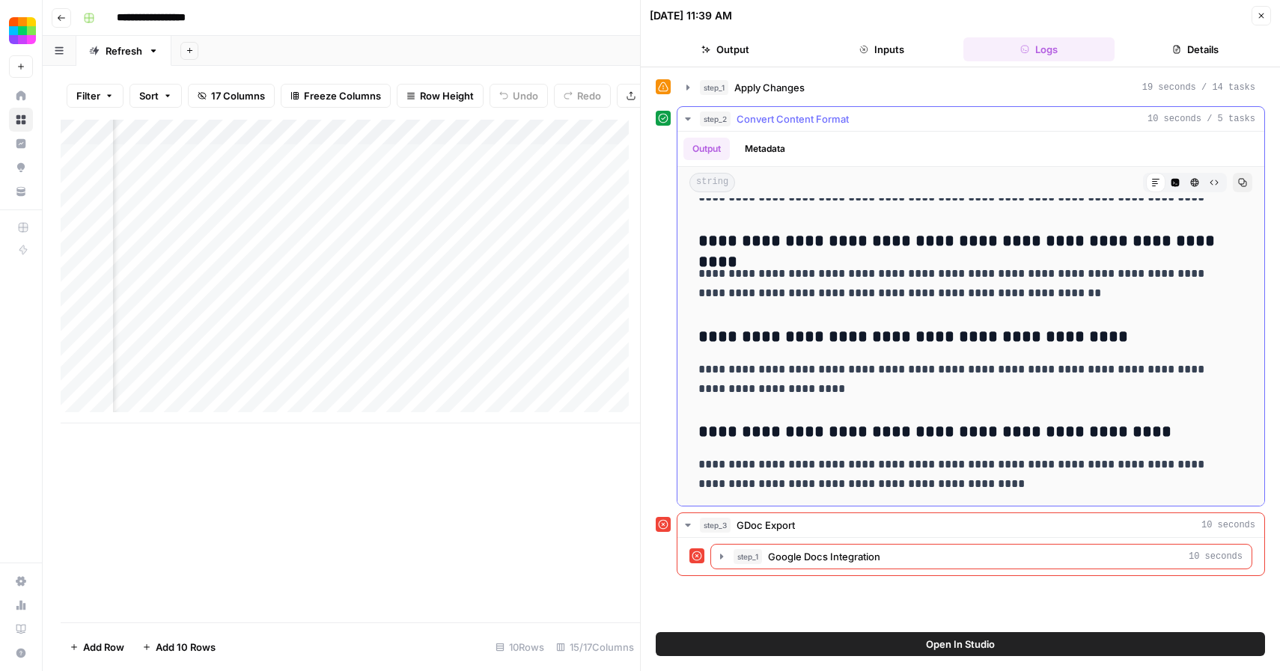
drag, startPoint x: 700, startPoint y: 219, endPoint x: 991, endPoint y: 484, distance: 393.7
copy div "**********"
click at [1257, 13] on icon "button" at bounding box center [1261, 15] width 9 height 9
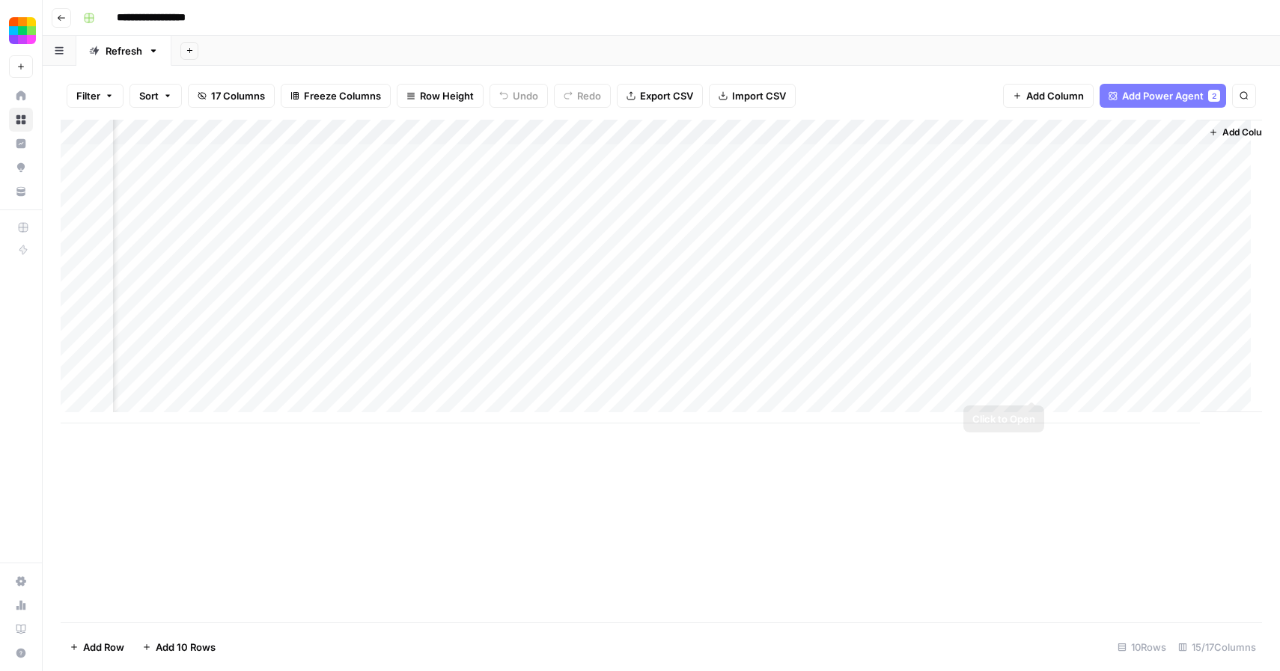
click at [1034, 389] on div "Add Column" at bounding box center [661, 272] width 1201 height 304
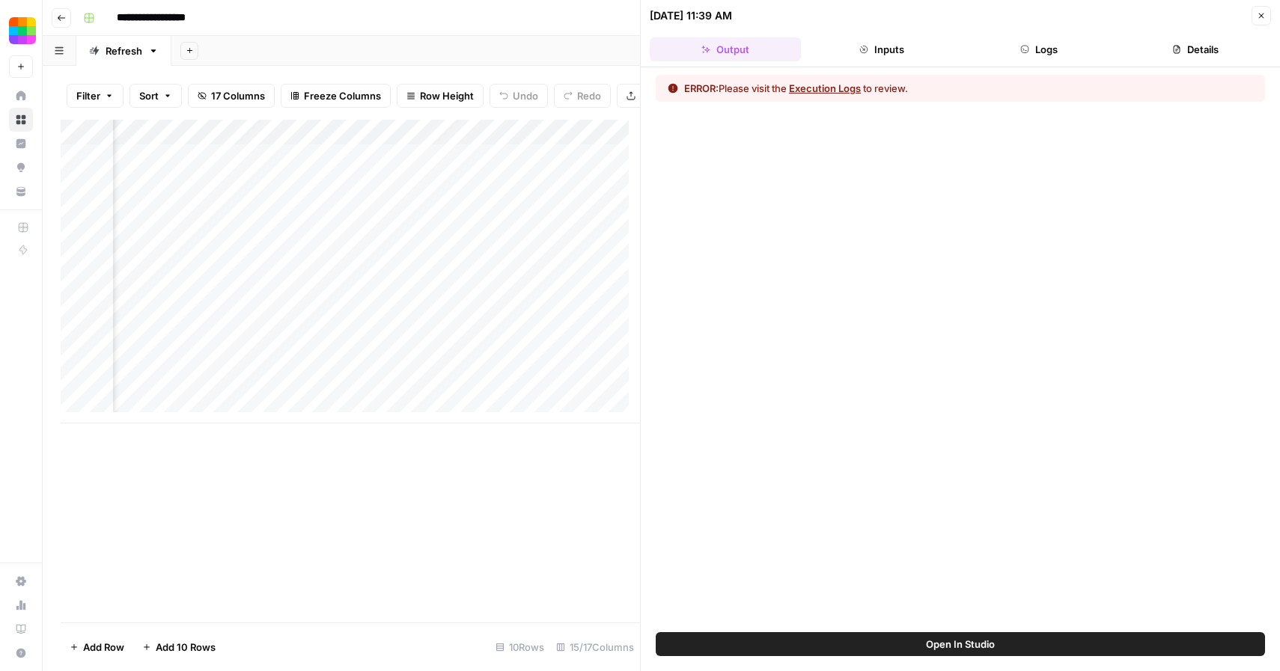
click at [826, 85] on button "Execution Logs" at bounding box center [825, 88] width 72 height 15
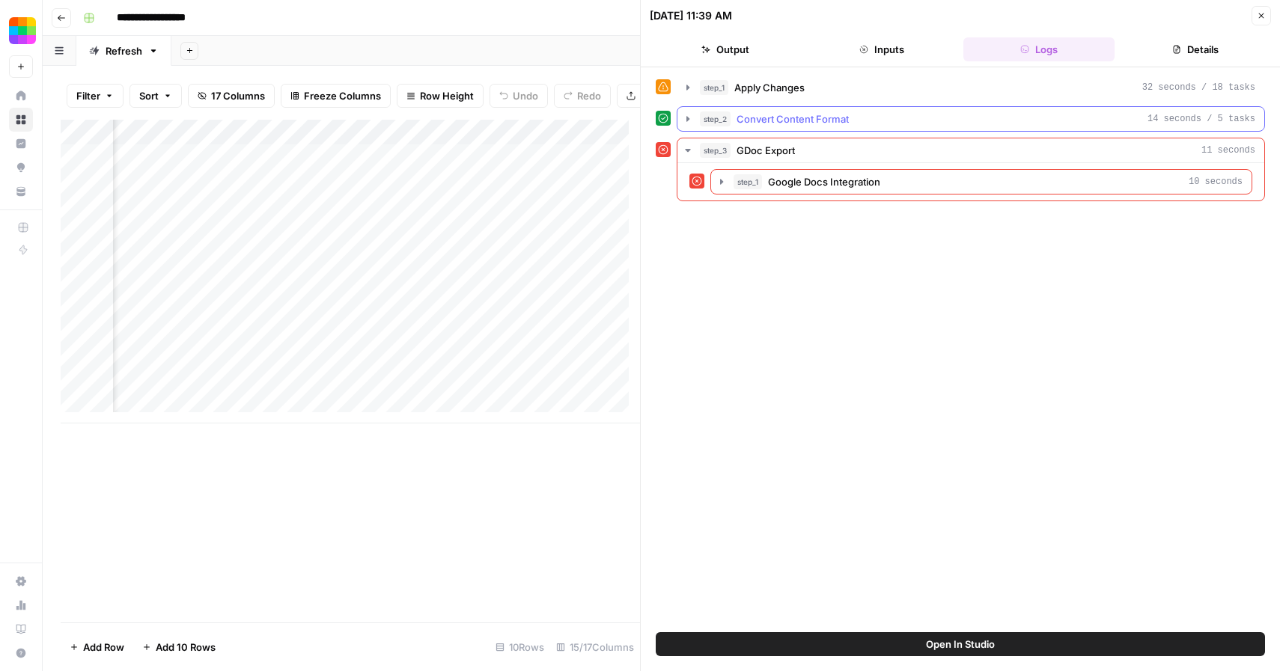
click at [762, 130] on button "step_2 Convert Content Format 14 seconds / 5 tasks" at bounding box center [970, 119] width 587 height 24
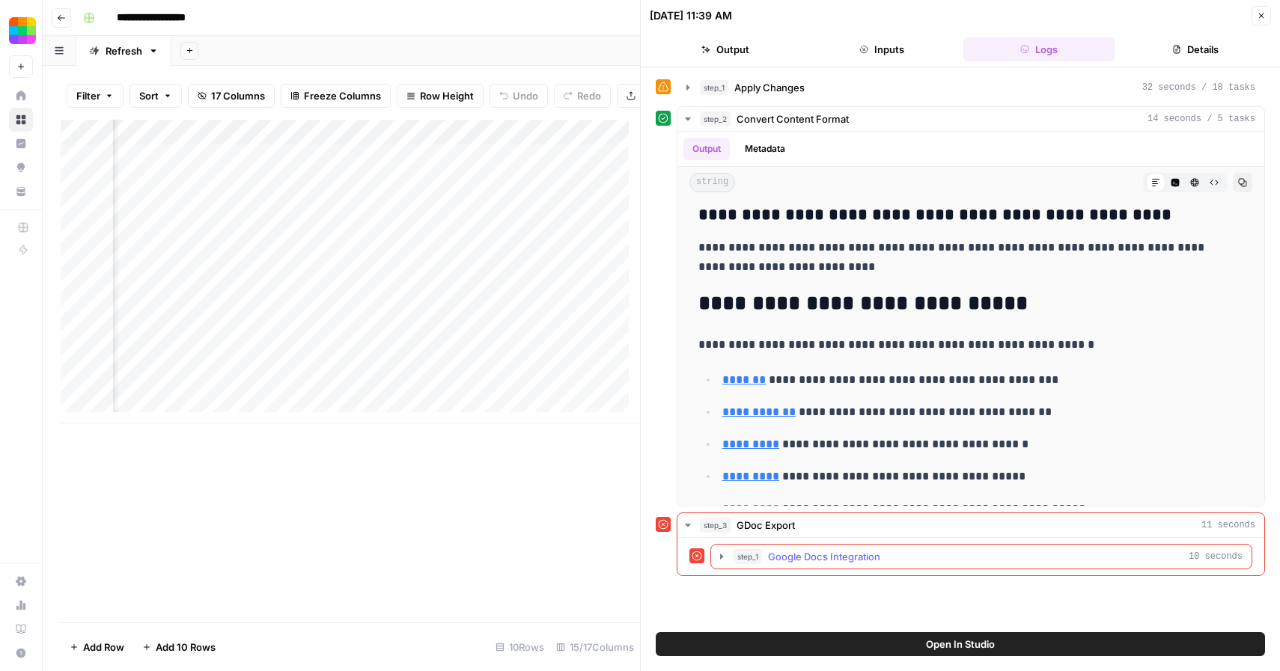
scroll to position [2484, 0]
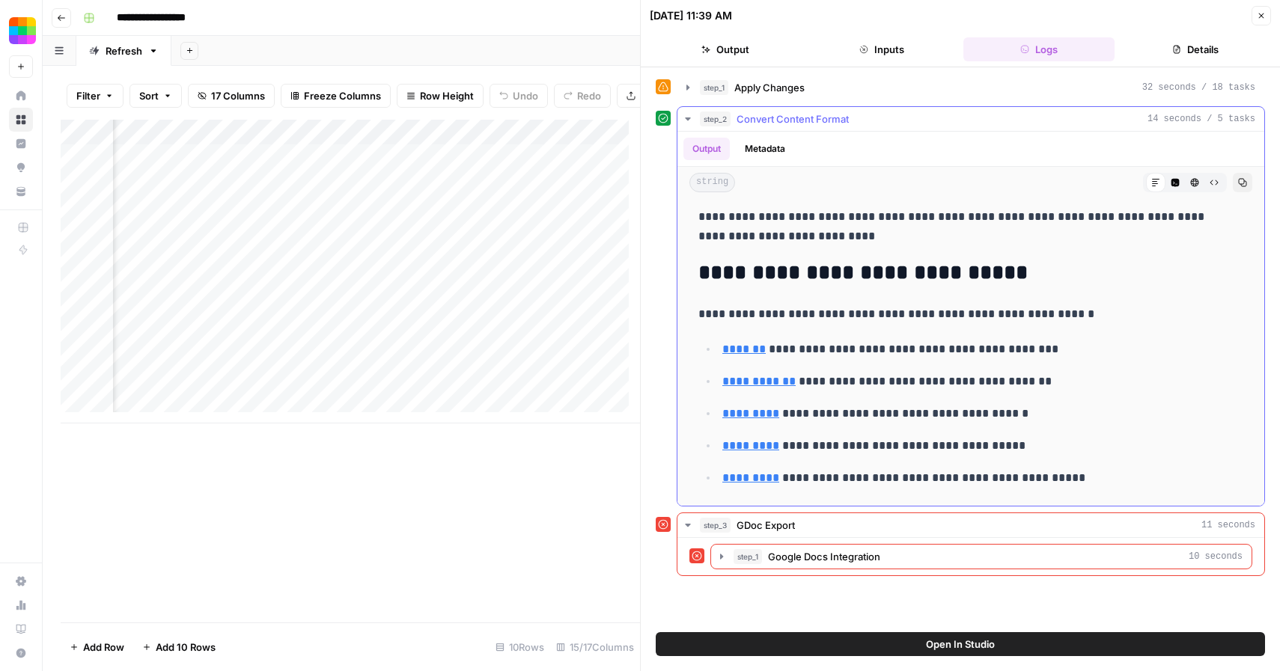
drag, startPoint x: 701, startPoint y: 220, endPoint x: 1091, endPoint y: 475, distance: 466.3
copy div "**********"
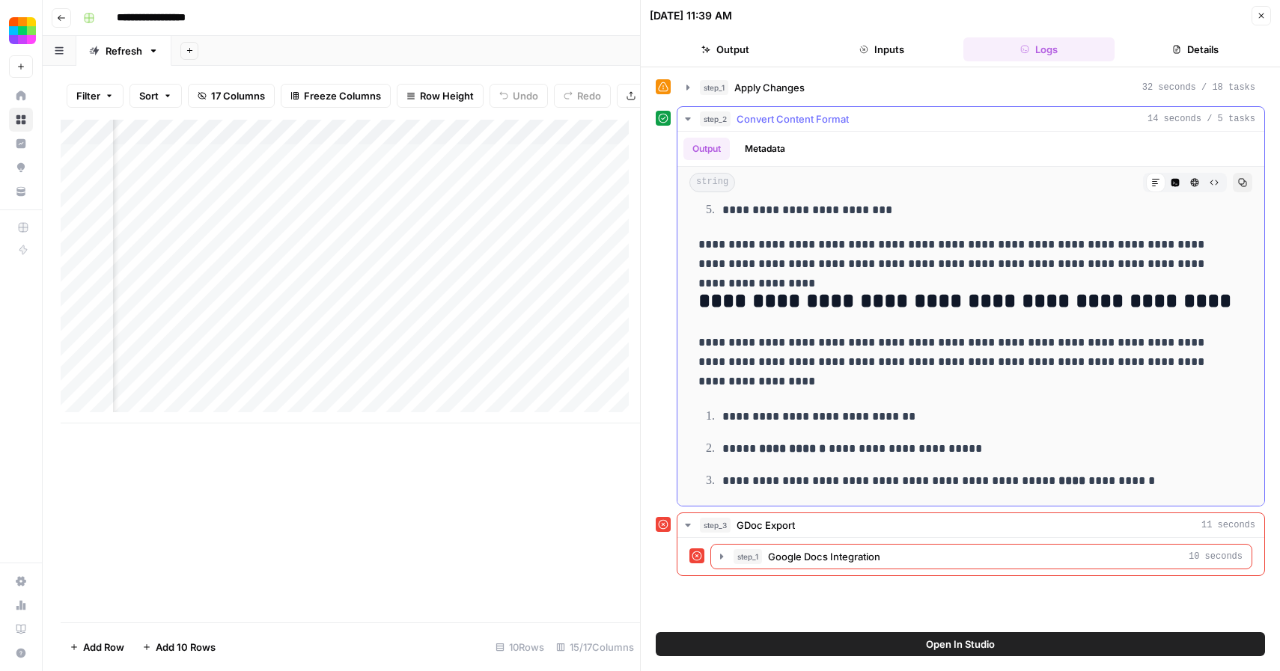
scroll to position [587, 0]
